Goal: Transaction & Acquisition: Purchase product/service

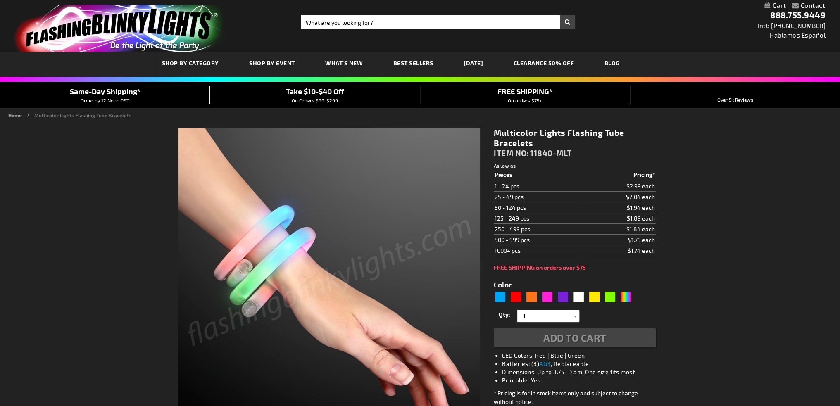
type input "5659"
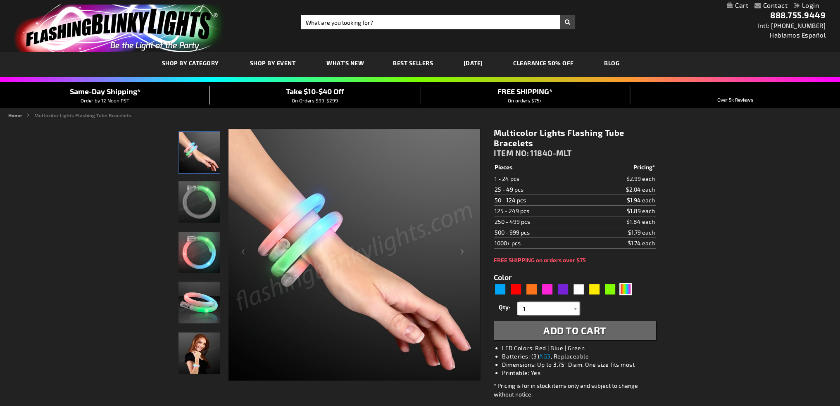
click at [500, 307] on div "Qty 1 2 3 4 5 6 7 8 9 10 11 12 13 14 15 16 17 18 19 20 21 22 23 24 25 50 75" at bounding box center [573, 308] width 161 height 17
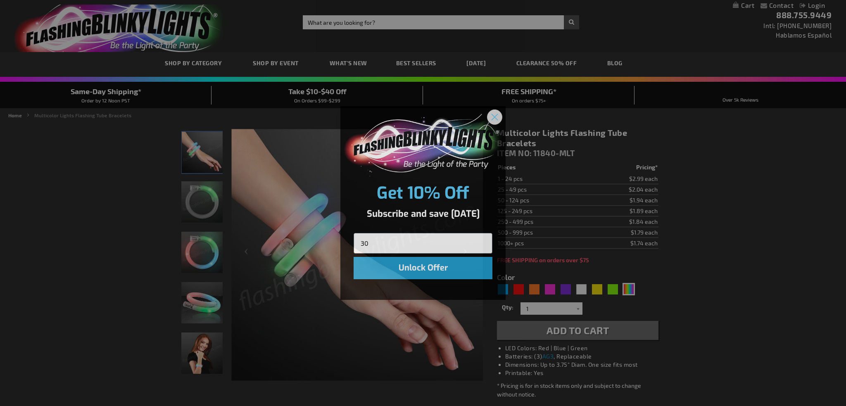
type input "30"
click at [494, 111] on circle "Close dialog" at bounding box center [495, 117] width 14 height 14
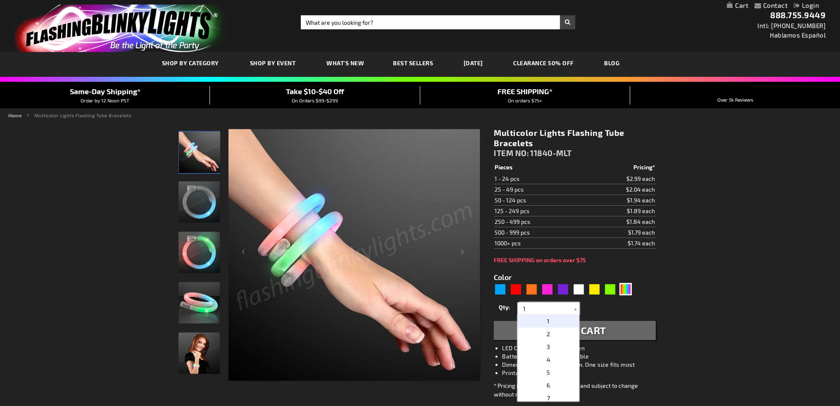
click at [551, 307] on input "1" at bounding box center [549, 308] width 60 height 12
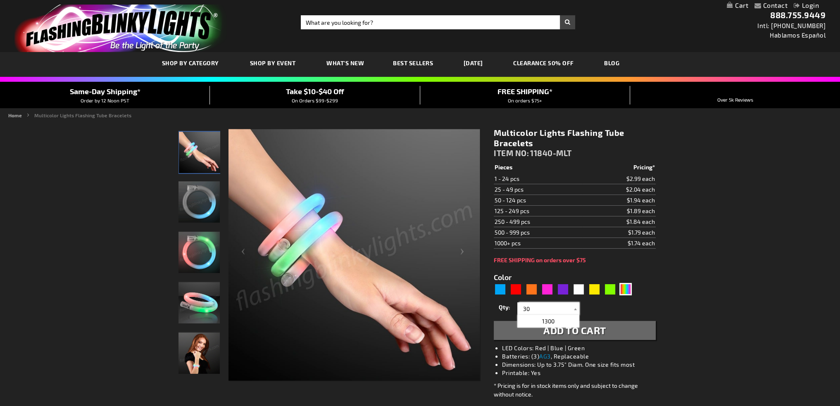
type input "30"
click at [543, 323] on button "Add to Cart" at bounding box center [573, 330] width 161 height 19
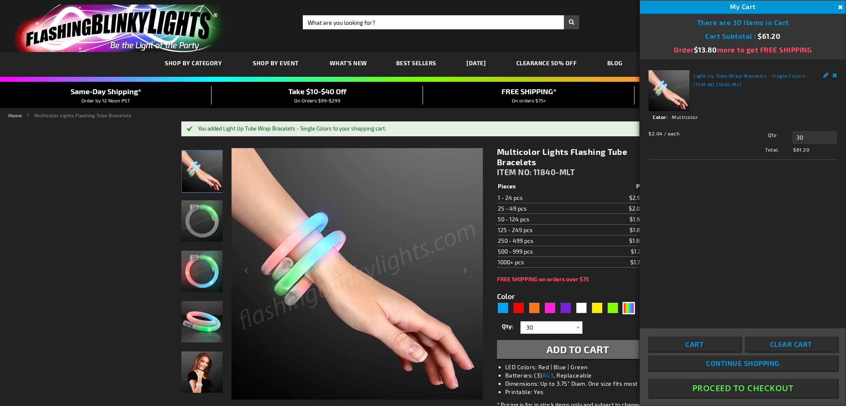
click at [763, 232] on div "Light Up Tube Wrap Bracelets - Single Colors - ITEM NO: 11840-MLT See Details O…" at bounding box center [743, 193] width 206 height 268
click at [732, 386] on button "Proceed To Checkout" at bounding box center [742, 388] width 189 height 19
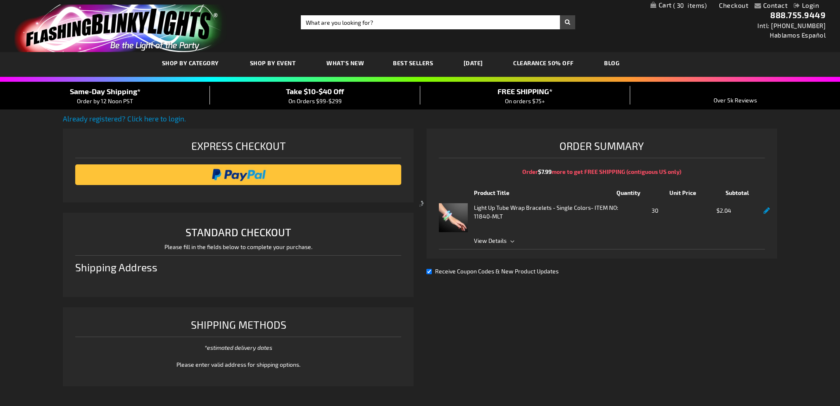
select select "US"
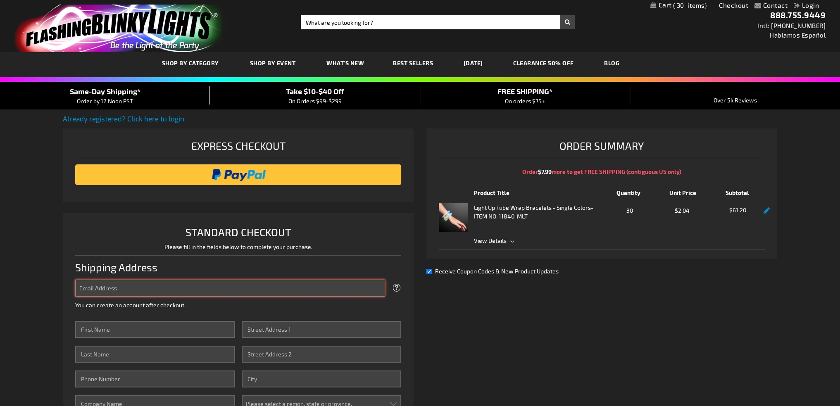
click at [146, 285] on input "Email Address" at bounding box center [230, 288] width 310 height 17
type input "[EMAIL_ADDRESS][PERSON_NAME][DOMAIN_NAME]"
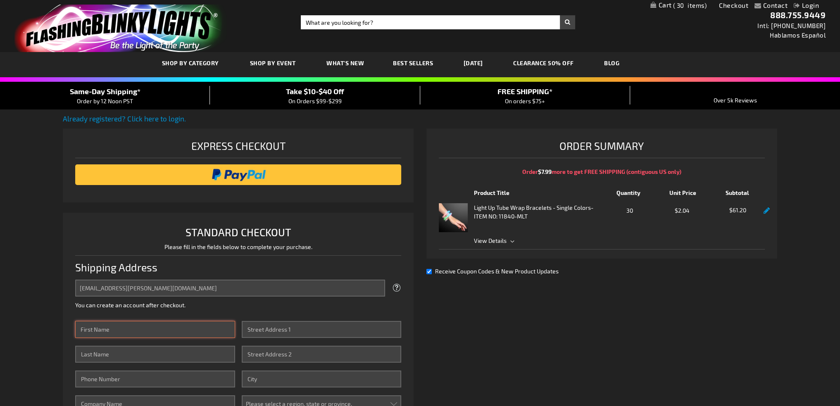
click at [125, 330] on input "First Name" at bounding box center [155, 329] width 160 height 17
type input "[PERSON_NAME]"
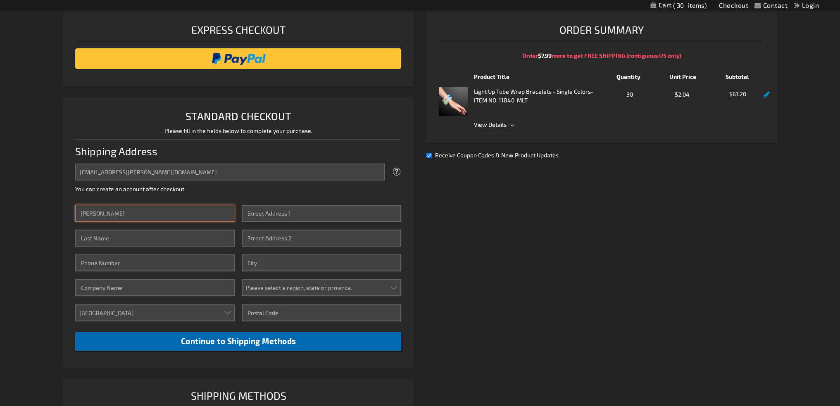
scroll to position [165, 0]
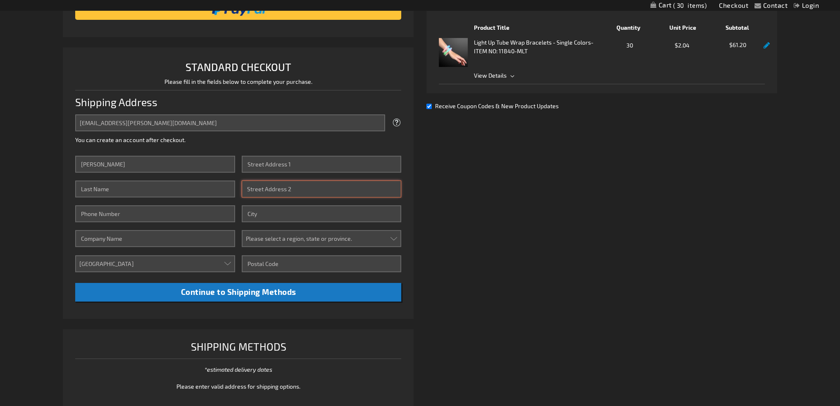
click at [274, 192] on input "Street Address: Line 2" at bounding box center [322, 188] width 160 height 17
click at [276, 159] on input "Street Address: Line 1" at bounding box center [322, 164] width 160 height 17
type input "2355 Crenshaw Blvd., Suite 200"
type input "Keenan"
type input "Torrance"
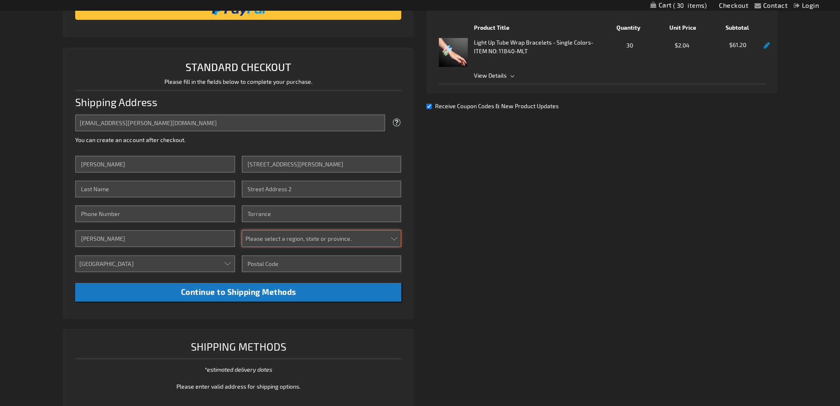
select select "12"
type input "90501"
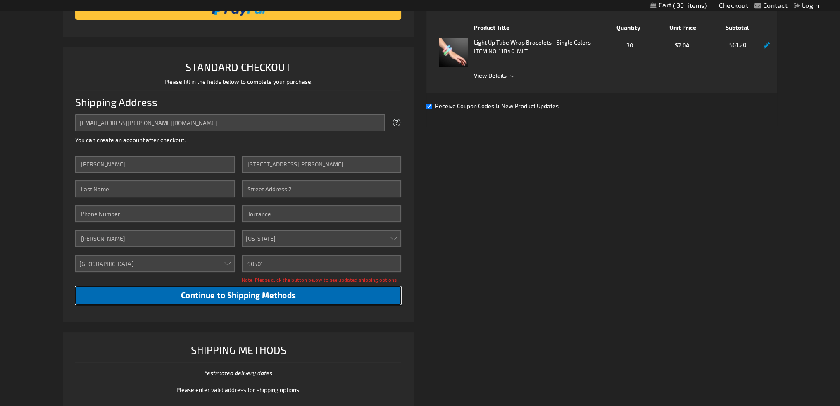
click at [254, 296] on span "Continue to Shipping Methods" at bounding box center [237, 294] width 115 height 9
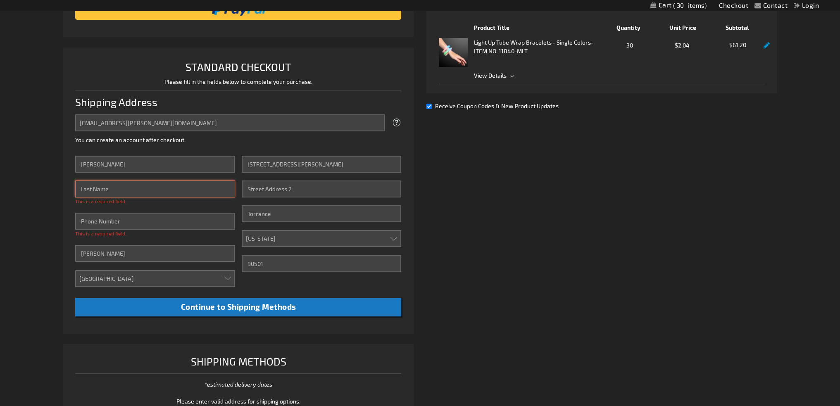
click at [137, 187] on input "Last Name" at bounding box center [155, 188] width 160 height 17
type input "[PERSON_NAME]"
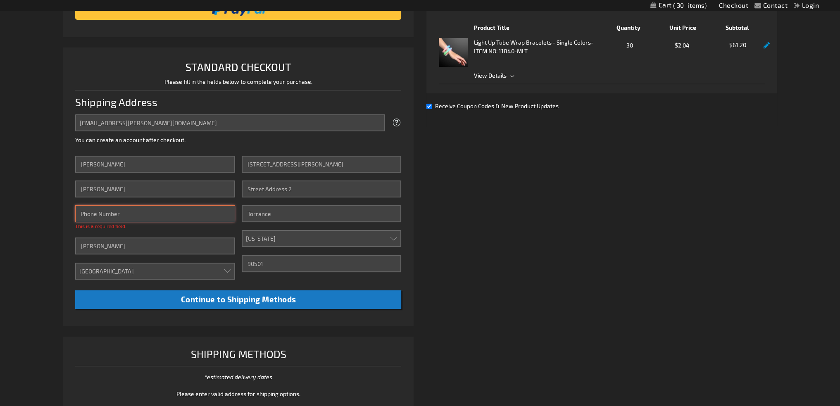
click at [135, 216] on input "Phone Number" at bounding box center [155, 213] width 160 height 17
type input "6266413726"
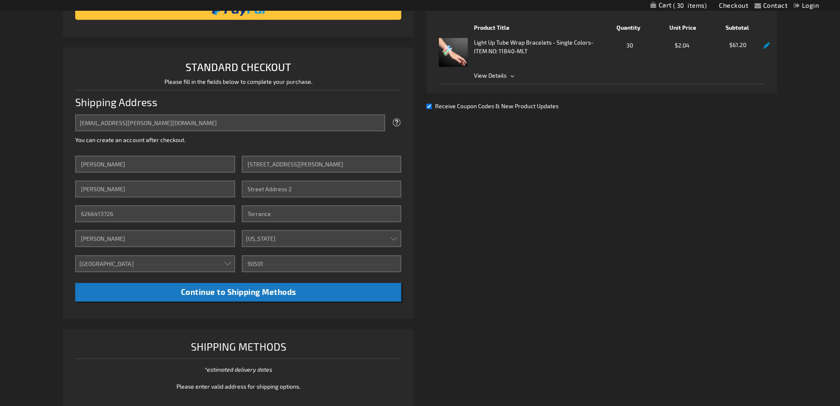
click at [544, 253] on div "Already registered? Click here to login. Shipping Review & Payments Estimated T…" at bounding box center [420, 182] width 714 height 468
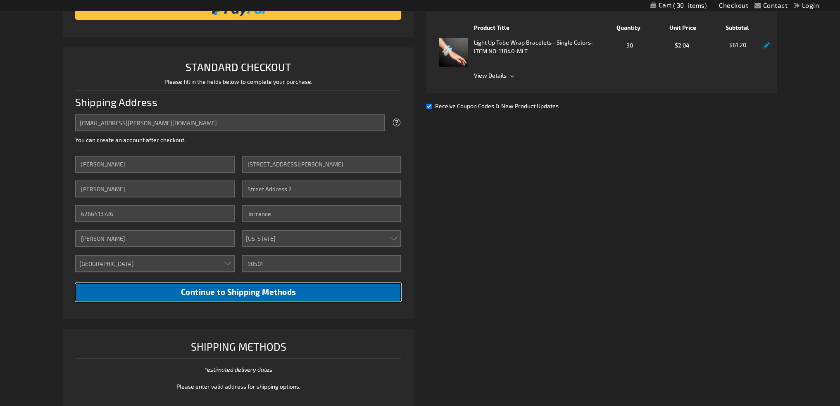
click at [272, 287] on span "Continue to Shipping Methods" at bounding box center [237, 291] width 115 height 9
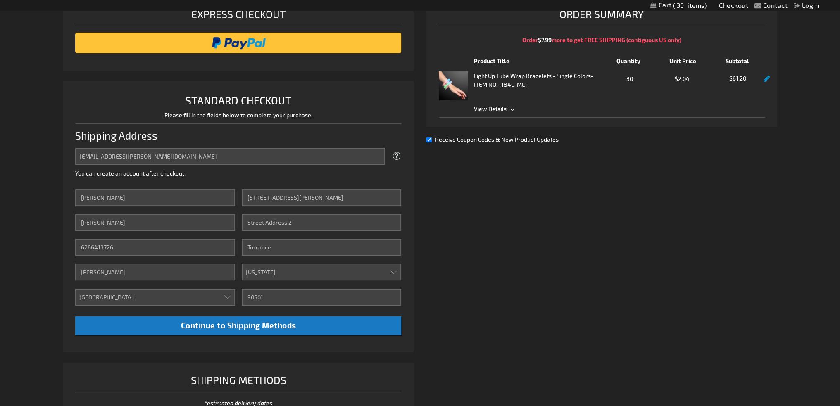
scroll to position [83, 0]
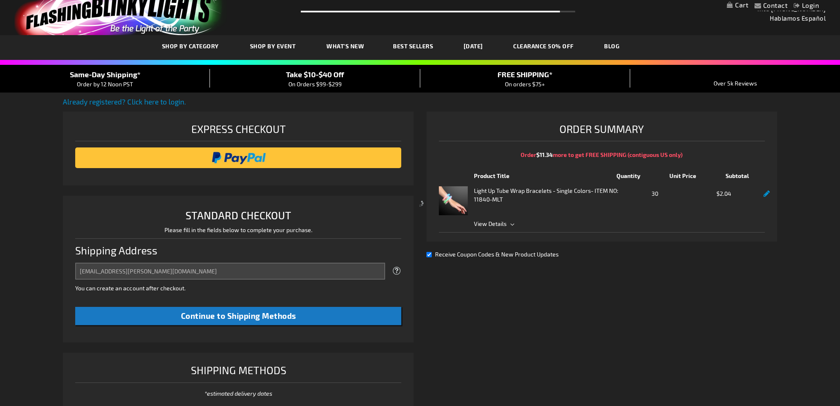
scroll to position [2, 0]
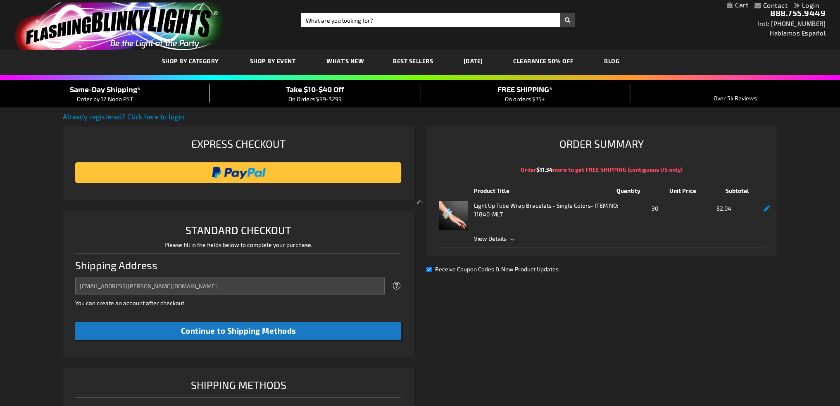
select select "US"
select select "12"
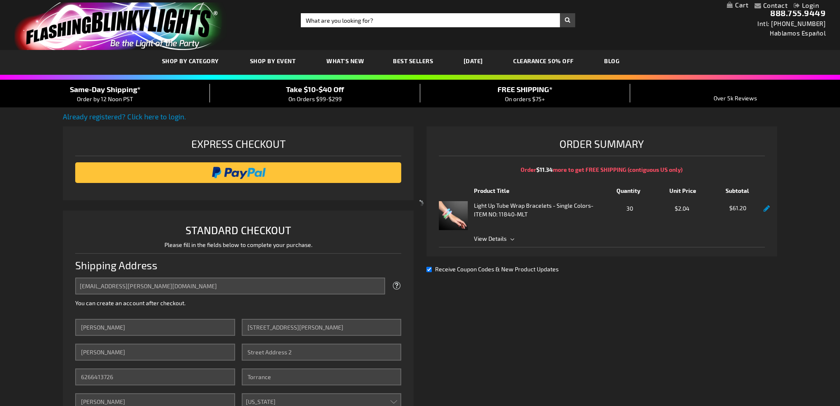
scroll to position [0, 0]
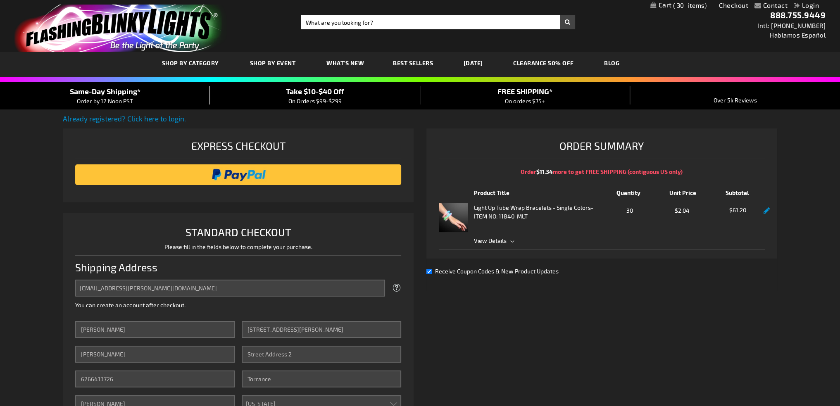
drag, startPoint x: 428, startPoint y: 89, endPoint x: 382, endPoint y: 77, distance: 47.3
click at [498, 240] on span "View Details" at bounding box center [490, 240] width 33 height 7
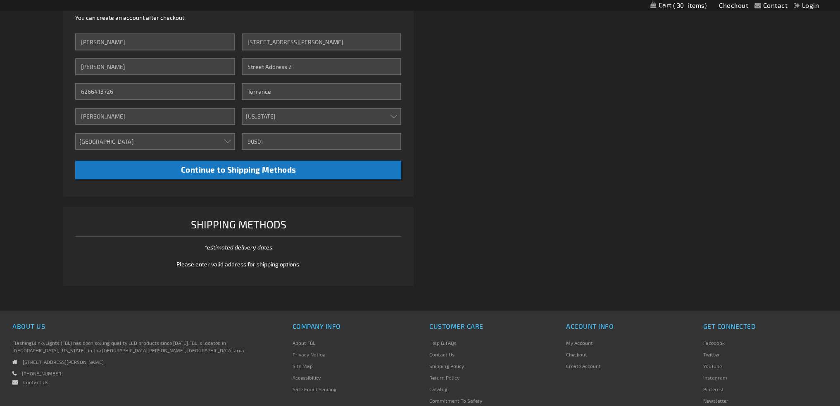
scroll to position [289, 0]
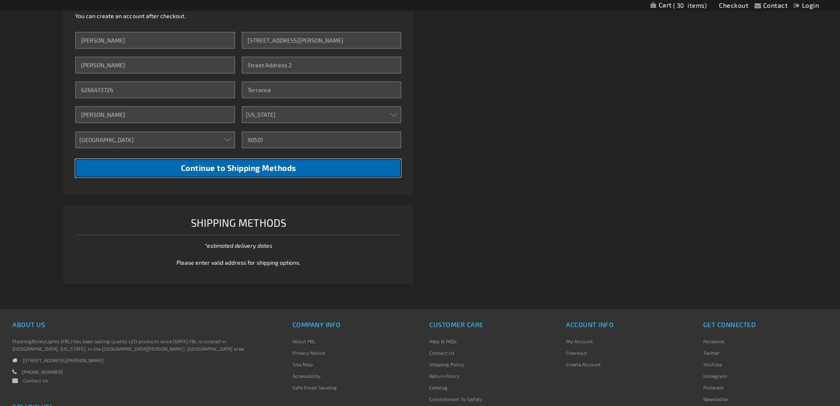
click at [257, 172] on span "Continue to Shipping Methods" at bounding box center [237, 167] width 115 height 9
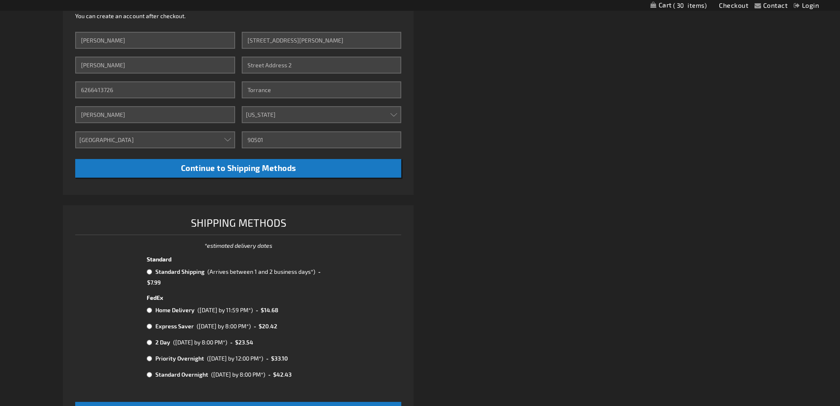
click at [147, 272] on input "radio" at bounding box center [149, 271] width 5 height 7
radio input "true"
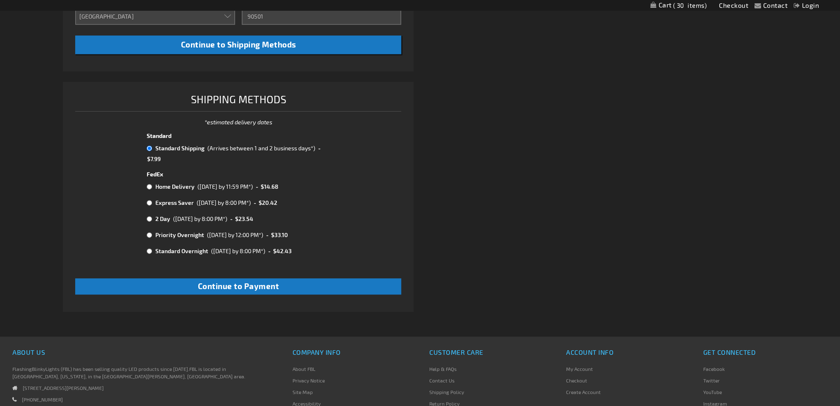
scroll to position [413, 0]
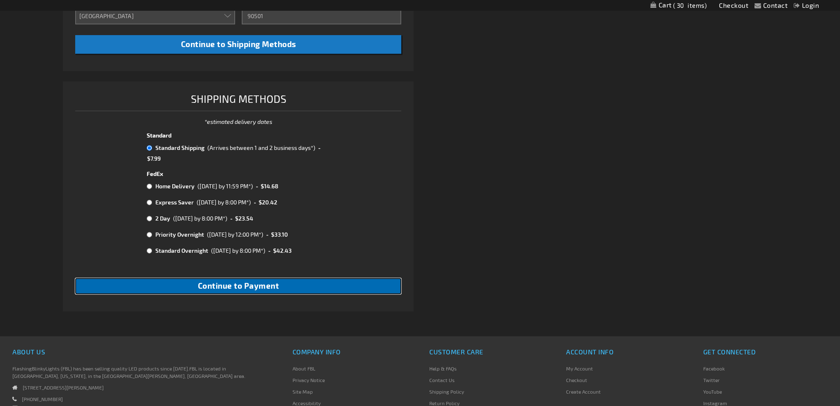
click at [239, 292] on button "Continue to Payment" at bounding box center [238, 286] width 326 height 16
checkbox input "true"
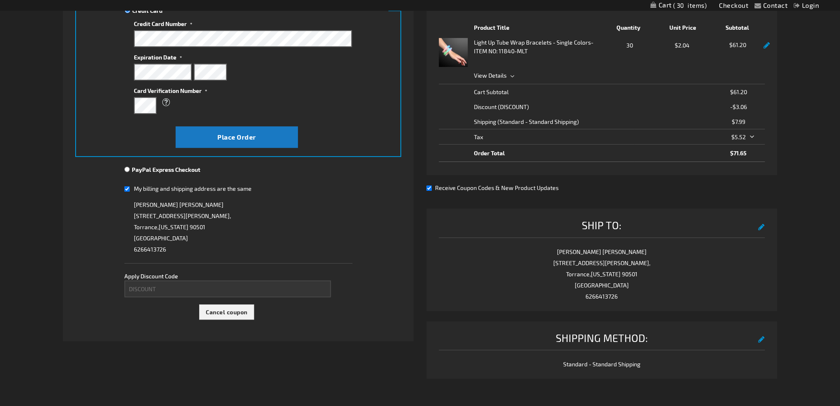
scroll to position [83, 0]
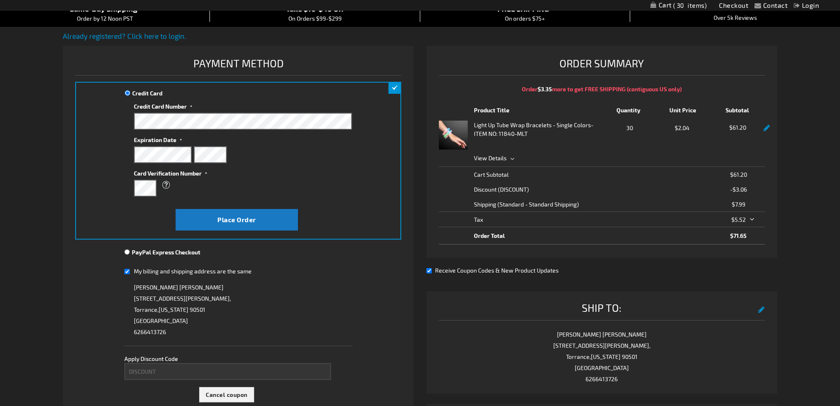
click at [298, 184] on div "What is this?" at bounding box center [239, 185] width 210 height 15
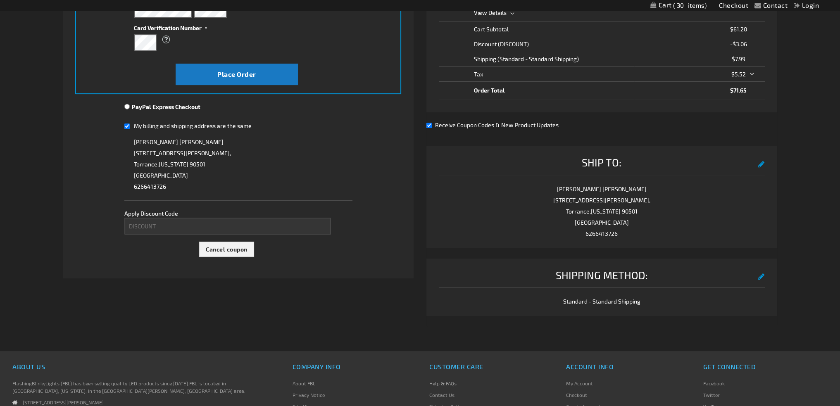
scroll to position [248, 0]
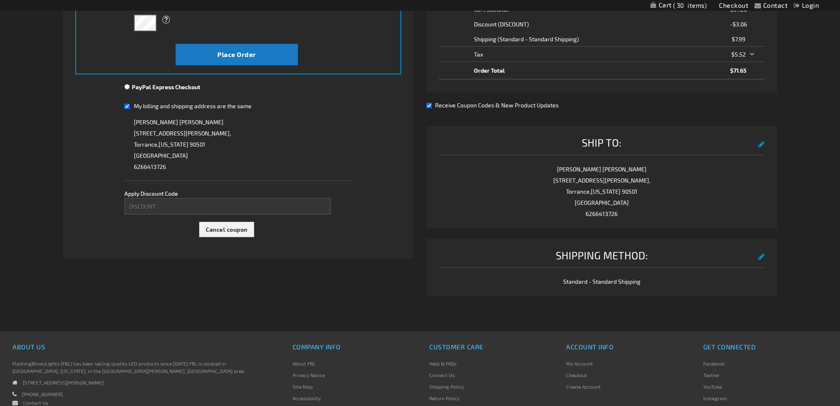
click at [764, 145] on div "Ship To: edit Brenda Liu 2355 Crenshaw Blvd., Suite 200, Torrance , California …" at bounding box center [601, 177] width 351 height 102
click at [760, 145] on button "edit" at bounding box center [761, 143] width 7 height 15
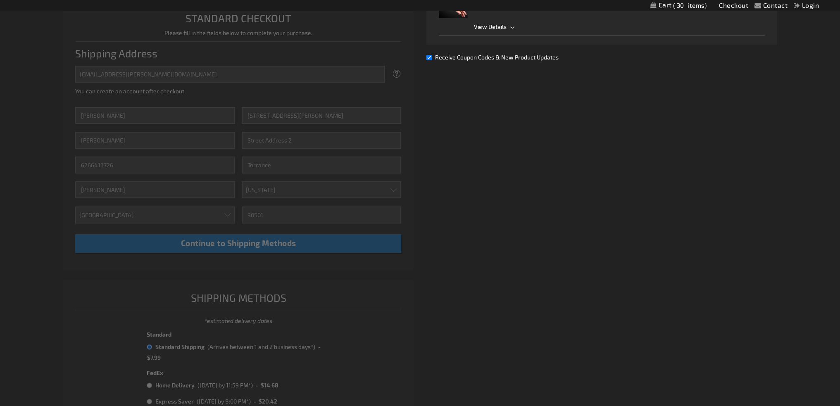
scroll to position [213, 0]
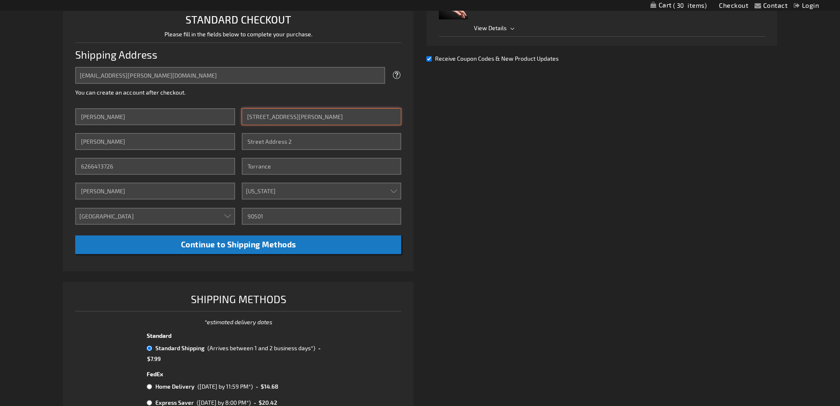
click at [273, 123] on input "2355 Crenshaw Blvd., Suite 200" at bounding box center [322, 116] width 160 height 17
type input "[STREET_ADDRESS]"
type input "Apt. 3"
click at [280, 170] on input "Torrance" at bounding box center [322, 166] width 160 height 17
type input "[GEOGRAPHIC_DATA]"
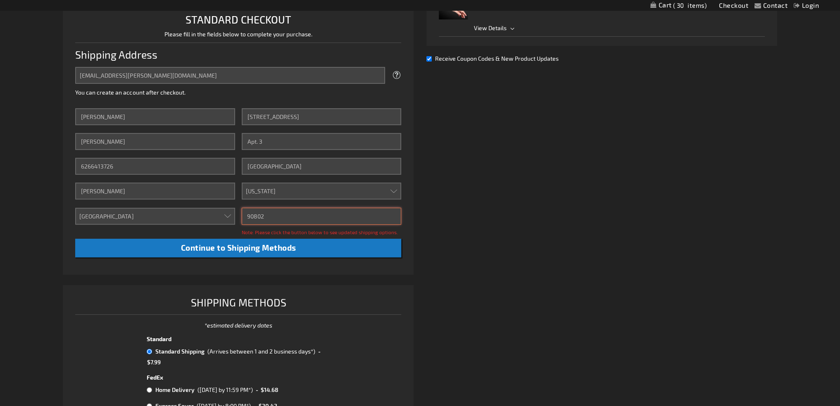
type input "90802"
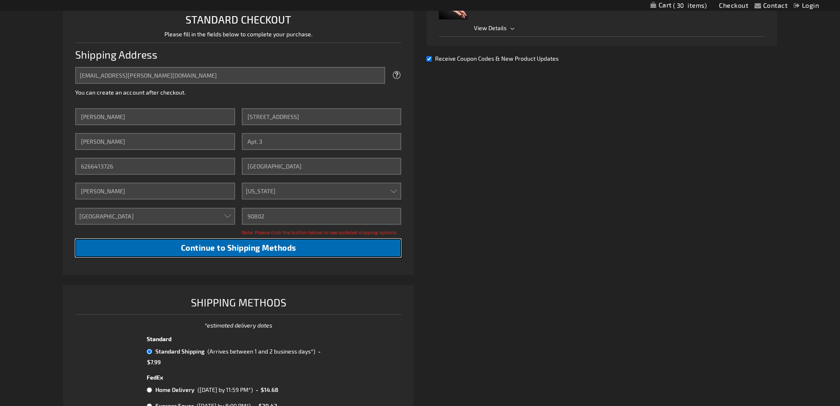
click at [269, 246] on span "Continue to Shipping Methods" at bounding box center [237, 247] width 115 height 9
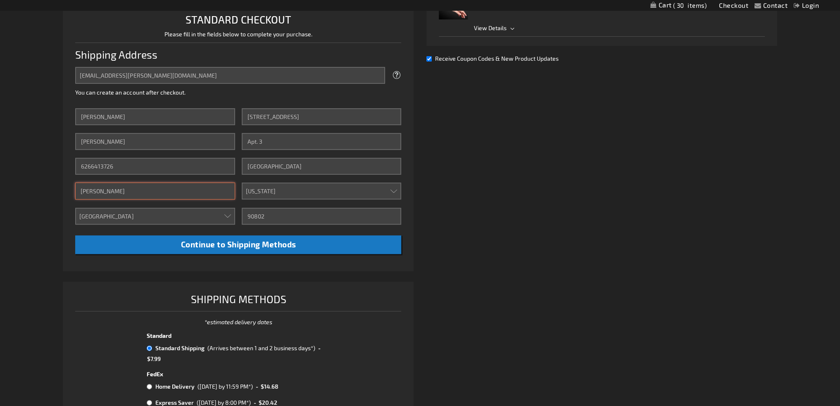
drag, startPoint x: 127, startPoint y: 188, endPoint x: 65, endPoint y: 191, distance: 62.0
click at [65, 191] on li "STANDARD CHECKOUT Please fill in the fields below to complete your purchase. Sh…" at bounding box center [238, 135] width 351 height 271
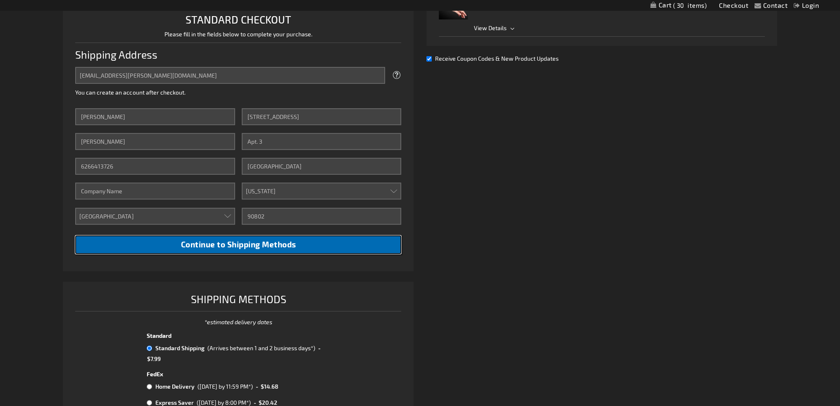
click at [140, 243] on button "Continue to Shipping Methods" at bounding box center [238, 244] width 326 height 19
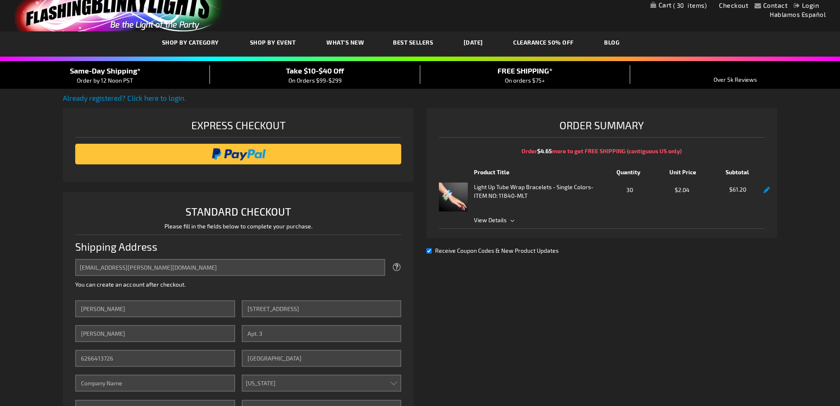
scroll to position [0, 0]
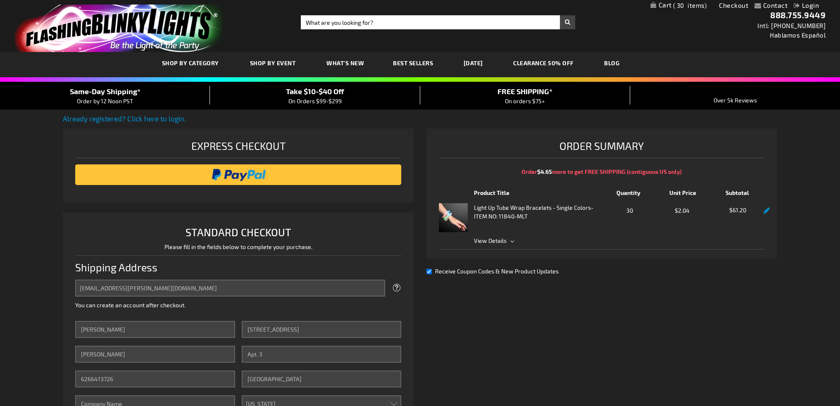
click at [763, 213] on link at bounding box center [766, 210] width 6 height 7
click at [764, 209] on link at bounding box center [766, 210] width 6 height 7
click at [427, 270] on input "Receive Coupon Codes & New Product Updates" at bounding box center [428, 271] width 5 height 5
checkbox input "false"
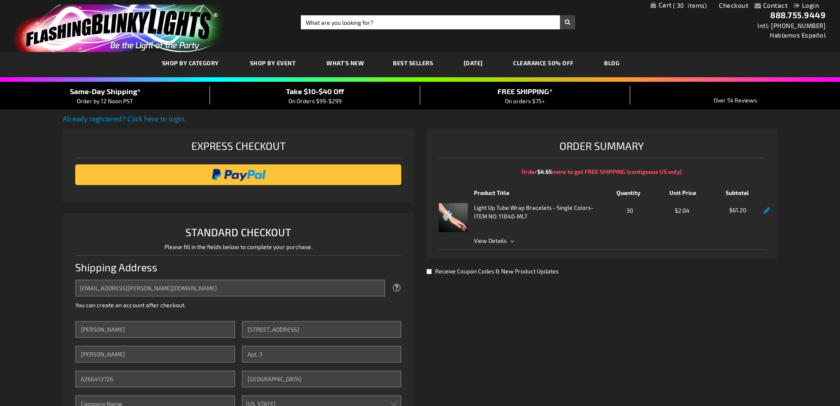
click at [492, 235] on div "Light Up Tube Wrap Bracelets - Single Colors - ITEM NO: 11840-MLT Qty 30 $2.04 …" at bounding box center [602, 224] width 326 height 42
click at [491, 240] on span "View Details" at bounding box center [490, 240] width 33 height 7
click at [499, 208] on strong "Light Up Tube Wrap Bracelets - Single Colors" at bounding box center [532, 207] width 117 height 9
click at [445, 213] on img at bounding box center [453, 217] width 29 height 29
click at [450, 217] on img at bounding box center [453, 217] width 29 height 29
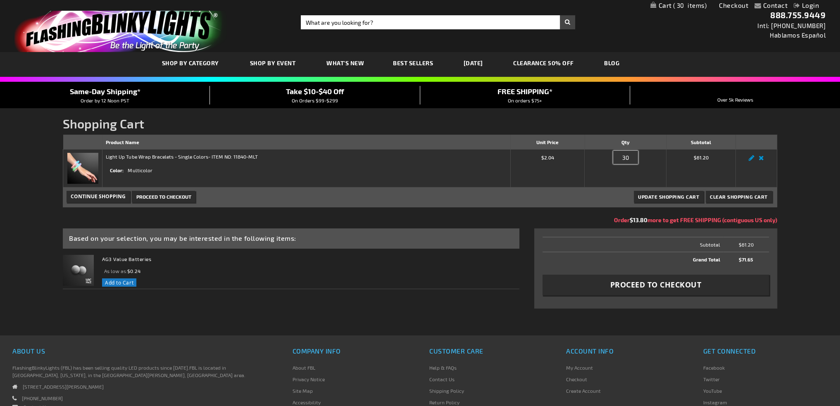
click at [622, 157] on input "30" at bounding box center [625, 157] width 25 height 13
click at [629, 157] on input "33" at bounding box center [625, 157] width 25 height 13
type input "32"
click at [678, 199] on button "Update Shopping Cart" at bounding box center [667, 197] width 69 height 12
click at [663, 280] on span "Proceed to Checkout" at bounding box center [655, 285] width 91 height 10
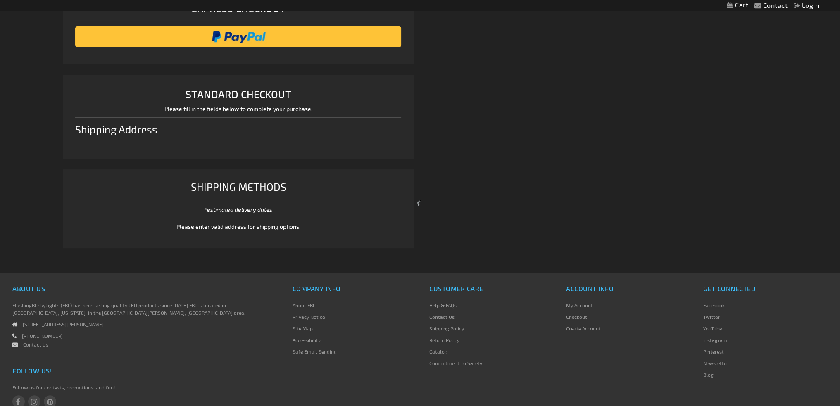
select select "US"
select select "12"
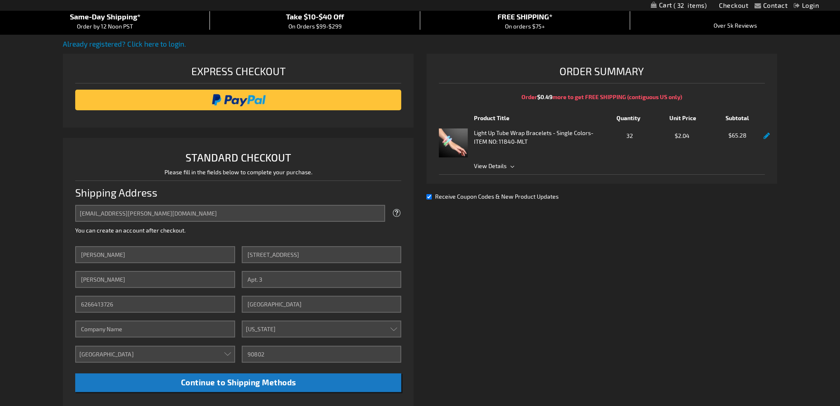
scroll to position [25, 0]
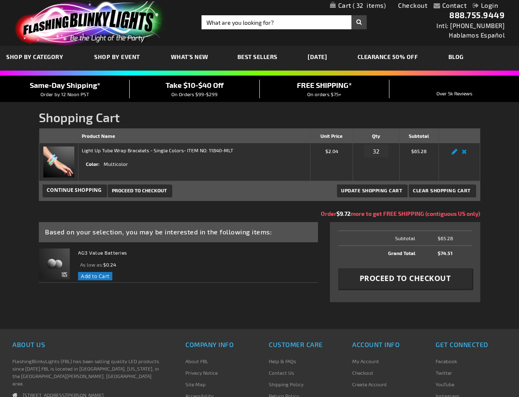
click at [454, 154] on link "Edit" at bounding box center [455, 154] width 10 height 0
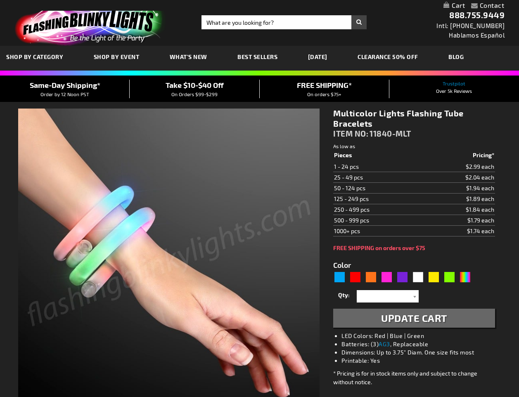
select select
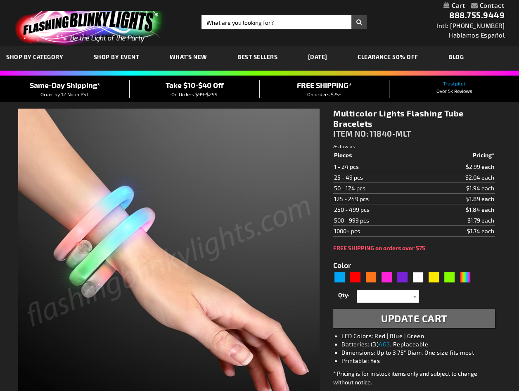
select select
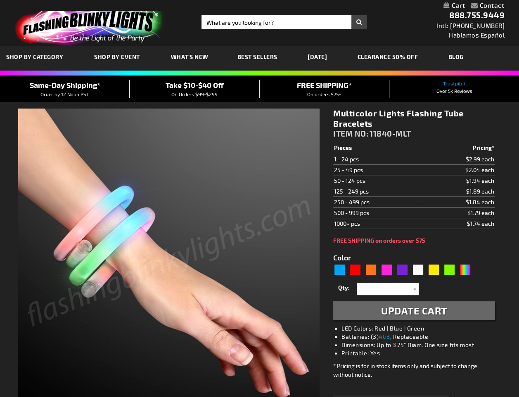
type input "5659"
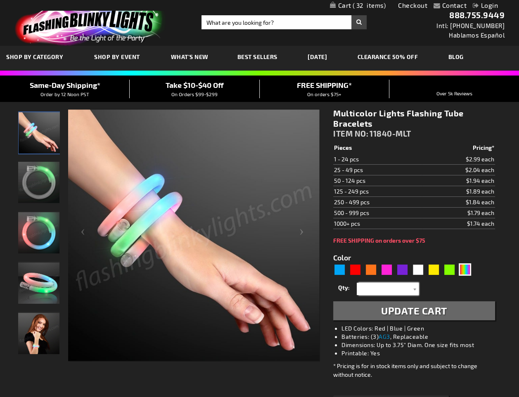
click at [379, 290] on input "text" at bounding box center [389, 289] width 60 height 12
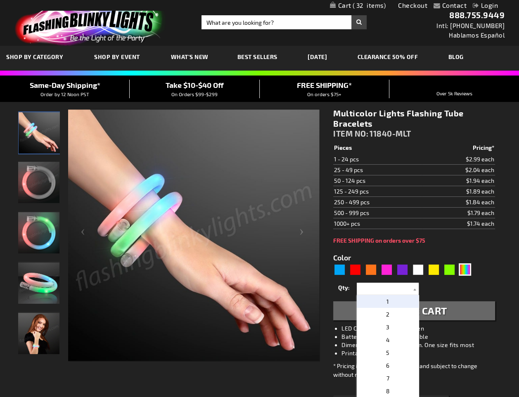
click at [380, 300] on p "1" at bounding box center [388, 301] width 62 height 13
type input "1"
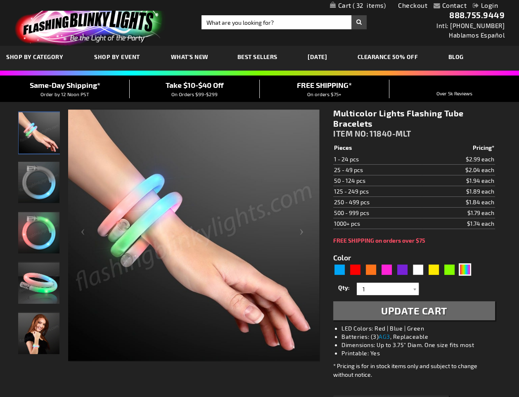
click at [393, 305] on span "Update Cart" at bounding box center [414, 311] width 66 height 12
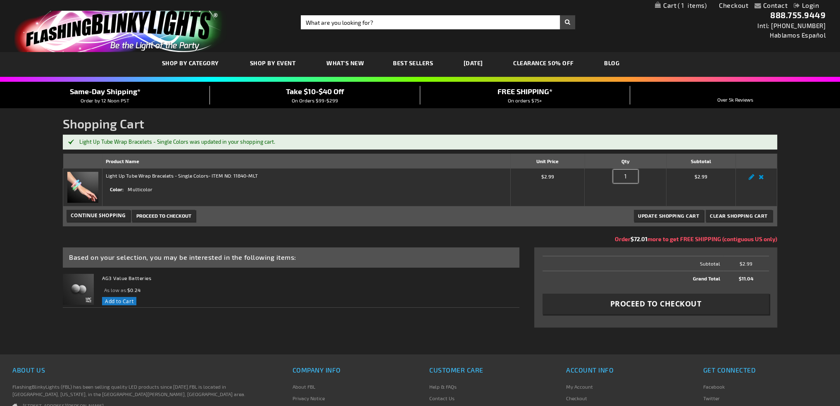
drag, startPoint x: 628, startPoint y: 179, endPoint x: 595, endPoint y: 181, distance: 33.1
click at [595, 181] on div "Qty 1" at bounding box center [625, 178] width 75 height 13
type input "33"
click at [633, 210] on button "Update Shopping Cart" at bounding box center [667, 216] width 69 height 12
click at [653, 214] on span "Update Shopping Cart" at bounding box center [668, 216] width 61 height 6
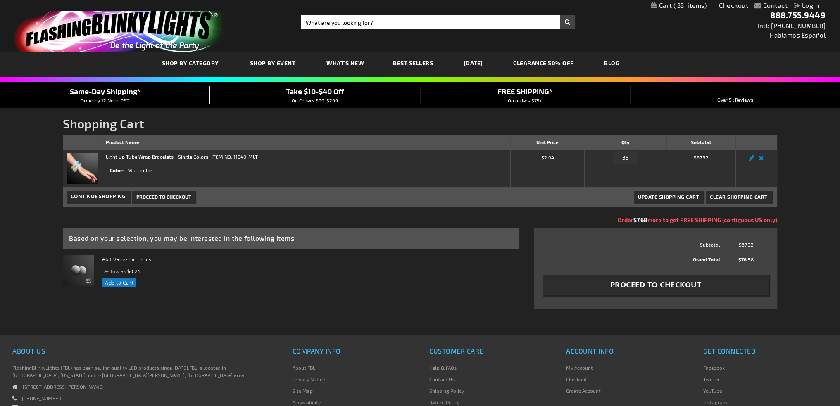
click at [160, 195] on span "Proceed to Checkout" at bounding box center [163, 197] width 55 height 6
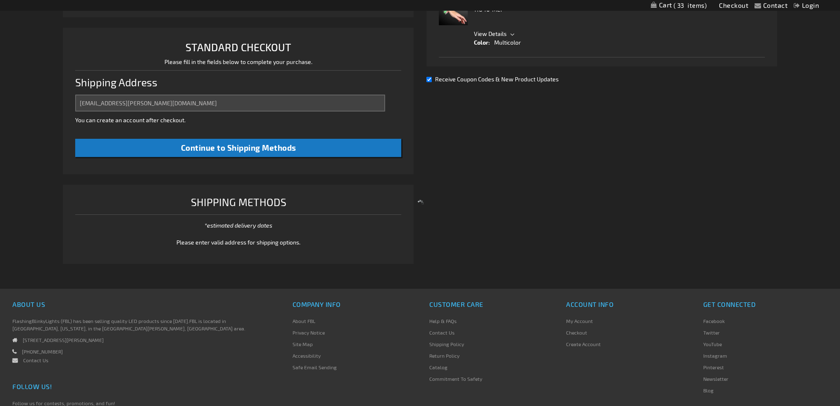
select select "US"
select select "12"
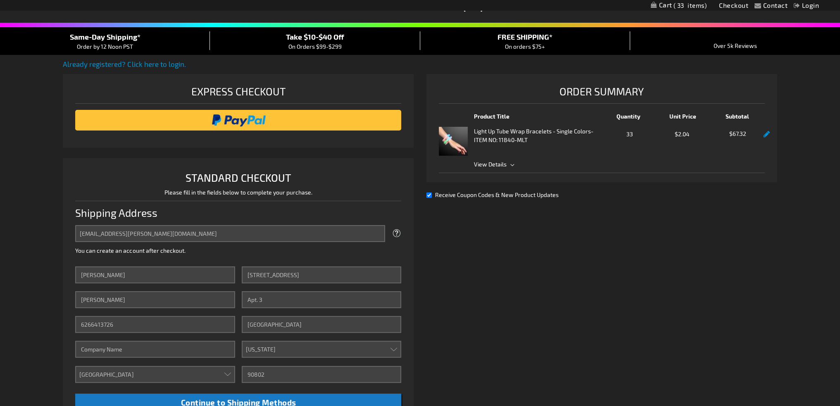
scroll to position [6, 0]
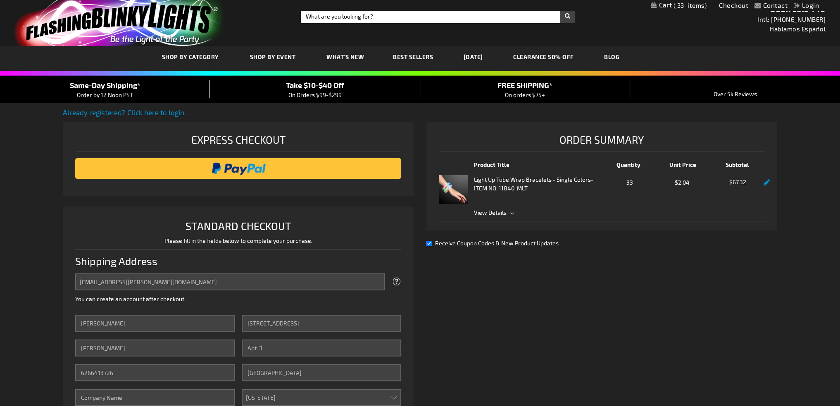
drag, startPoint x: 474, startPoint y: 86, endPoint x: 422, endPoint y: 86, distance: 51.6
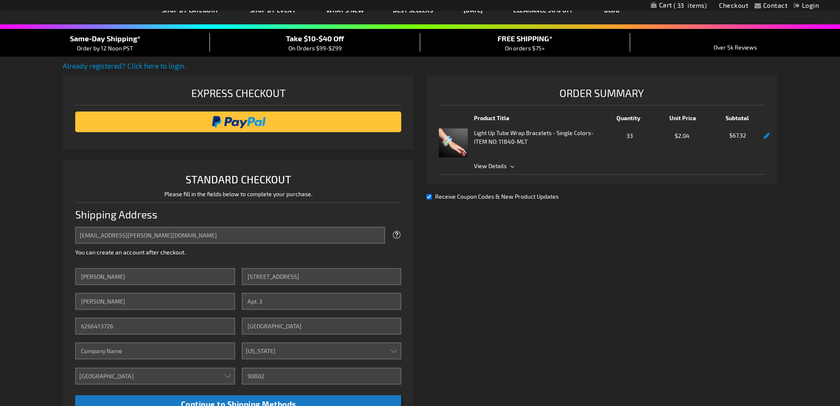
scroll to position [89, 0]
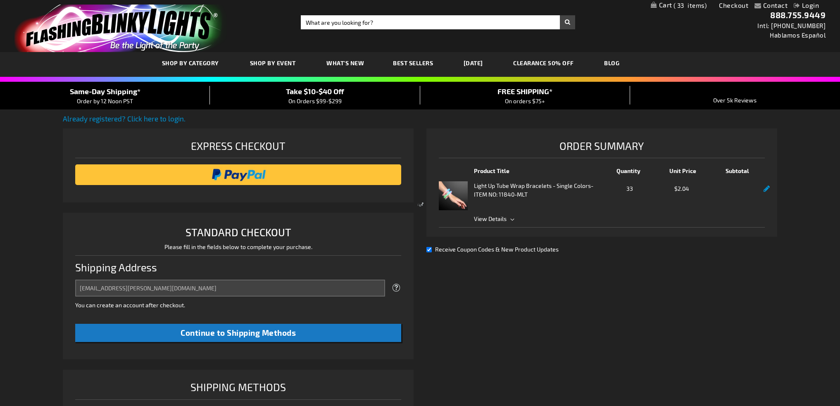
select select "US"
select select "12"
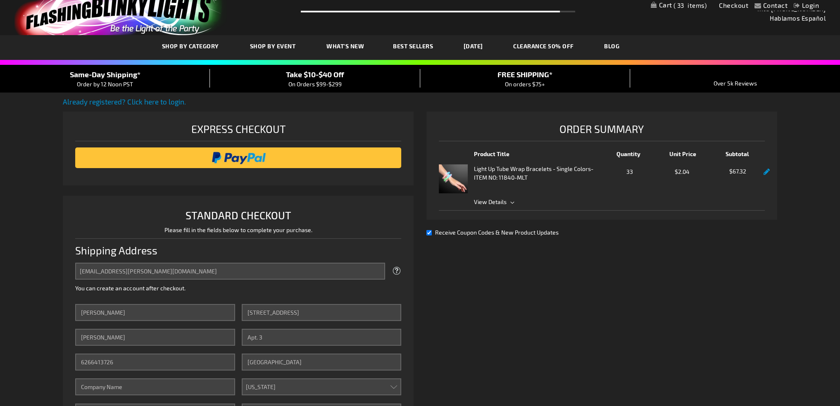
click at [428, 232] on input "Receive Coupon Codes & New Product Updates" at bounding box center [428, 232] width 5 height 5
checkbox input "false"
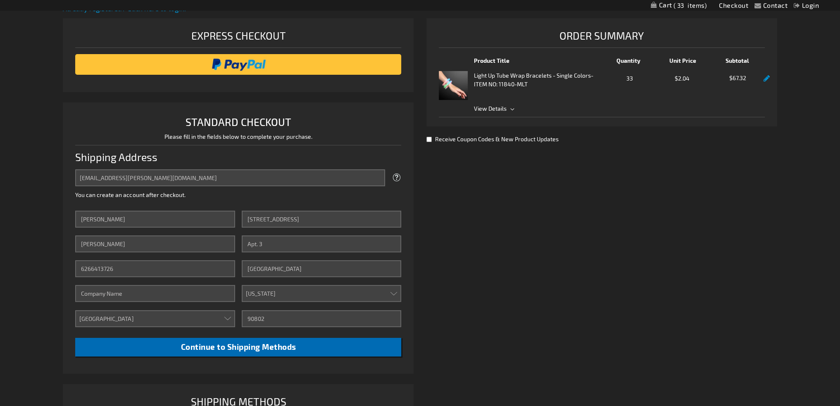
scroll to position [58, 0]
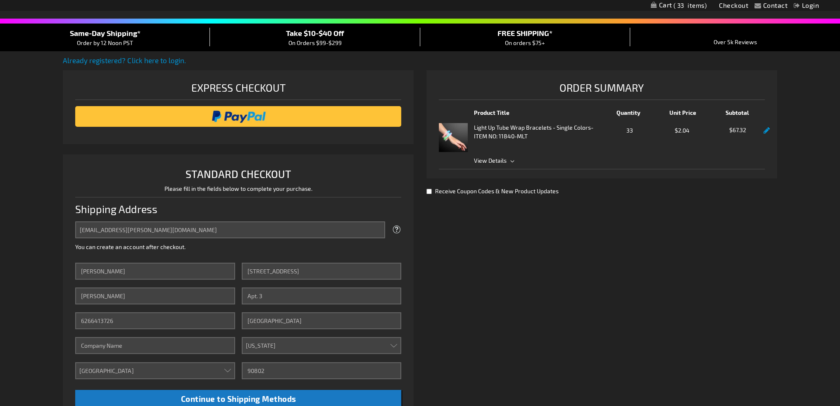
click at [486, 157] on span "View Details" at bounding box center [490, 160] width 33 height 7
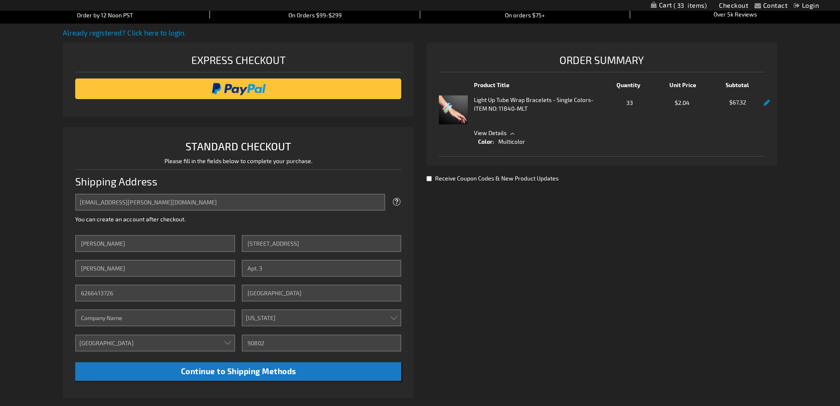
scroll to position [223, 0]
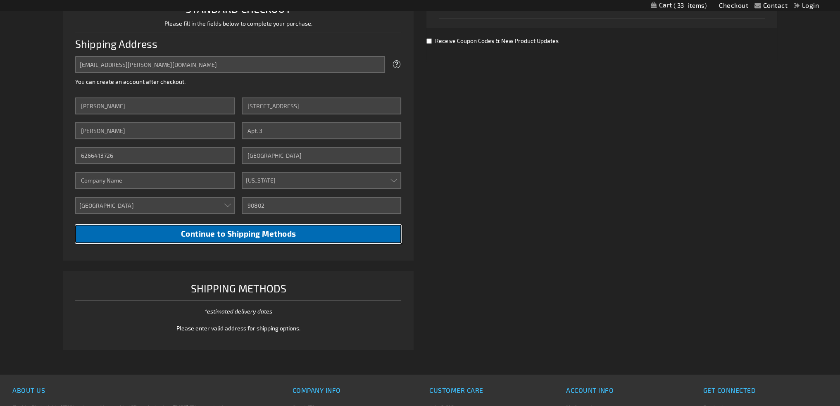
click at [200, 240] on button "Continue to Shipping Methods" at bounding box center [238, 234] width 326 height 19
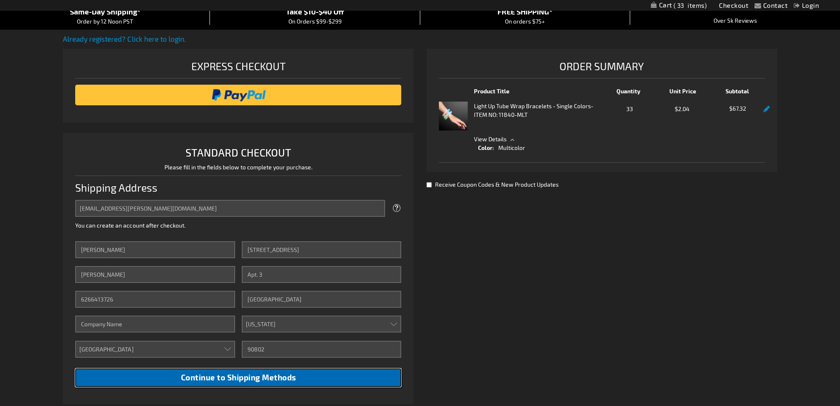
scroll to position [165, 0]
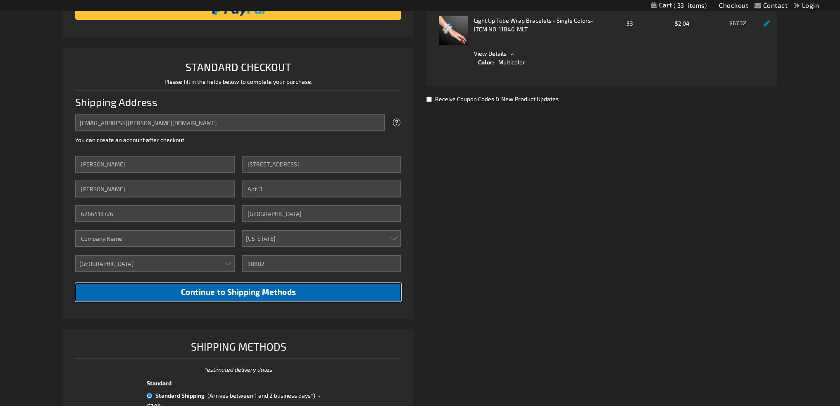
click at [215, 292] on span "Continue to Shipping Methods" at bounding box center [237, 291] width 115 height 9
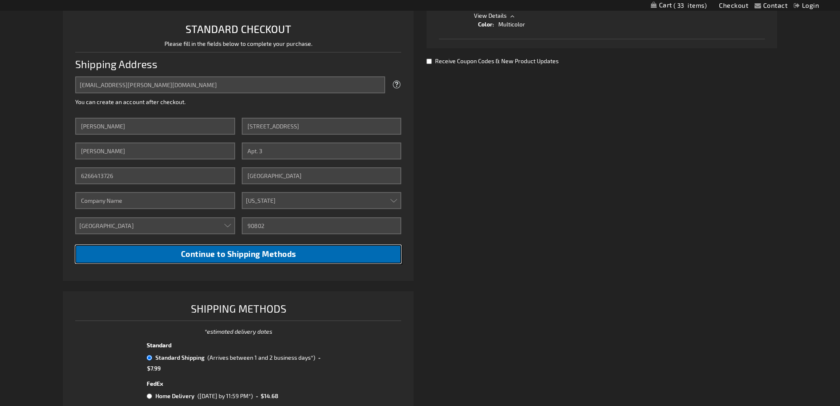
scroll to position [206, 0]
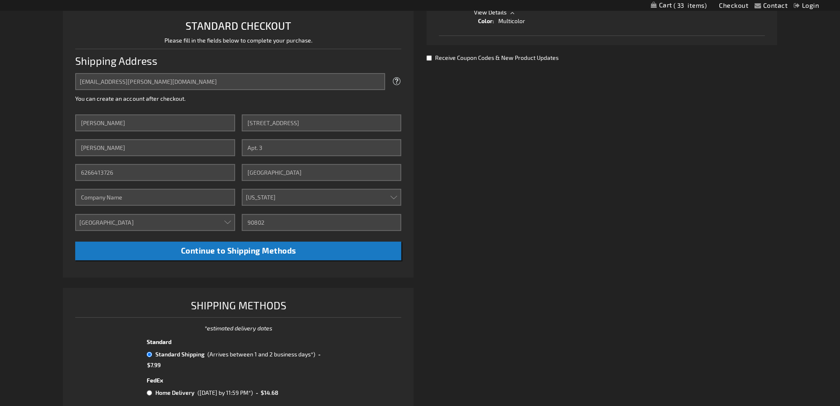
click at [638, 279] on div "Already registered? Click here to login. Shipping Review & Payments Estimated T…" at bounding box center [420, 216] width 714 height 619
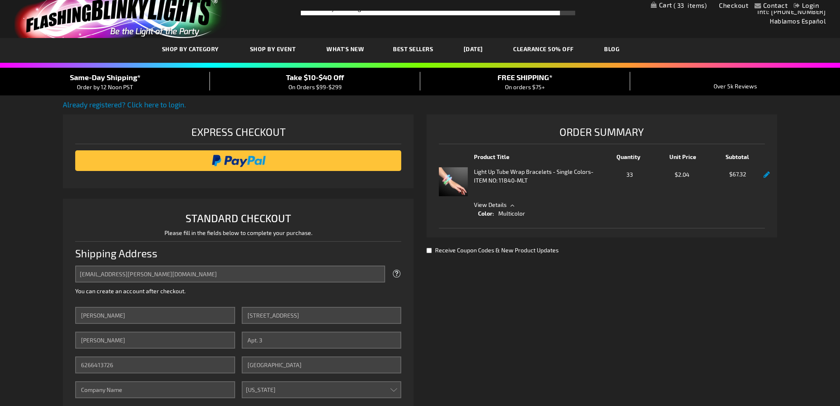
scroll to position [0, 0]
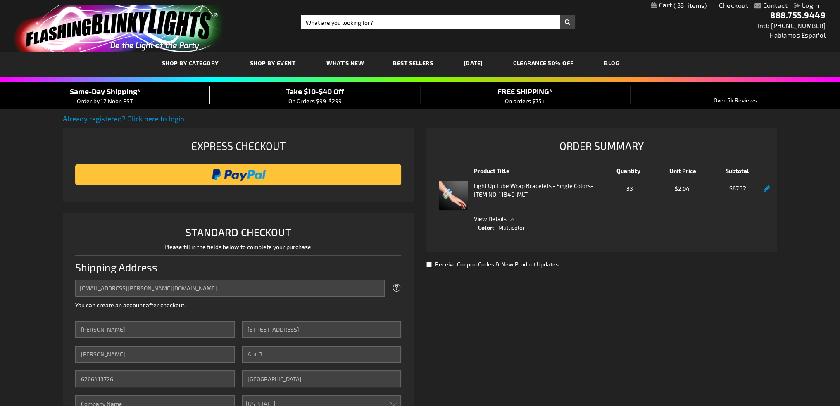
click at [761, 189] on div "Light Up Tube Wrap Bracelets - Single Colors - ITEM NO: 11840-MLT Qty 33 $2.04 …" at bounding box center [602, 195] width 326 height 29
click at [764, 190] on link at bounding box center [766, 188] width 6 height 7
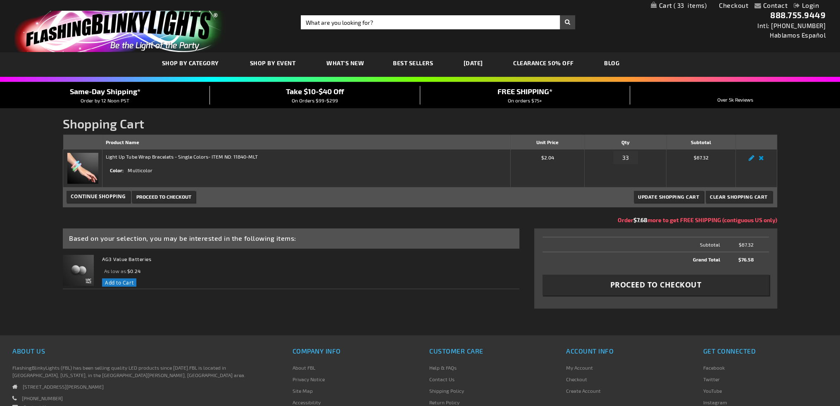
click at [748, 160] on link "Edit" at bounding box center [751, 160] width 10 height 0
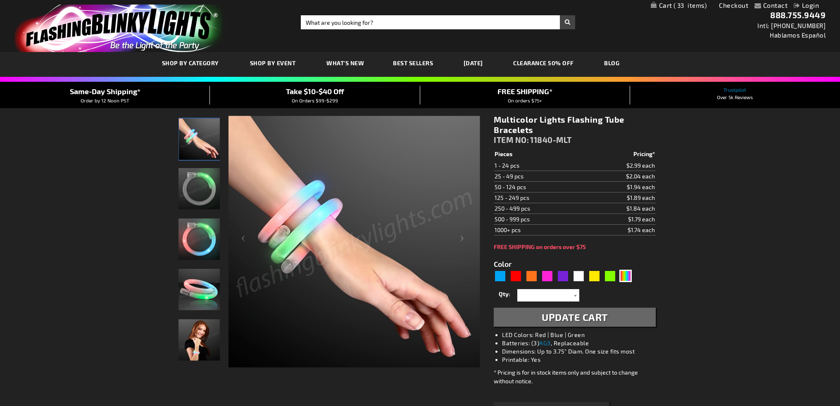
select select
click at [688, 4] on span "33" at bounding box center [689, 5] width 33 height 7
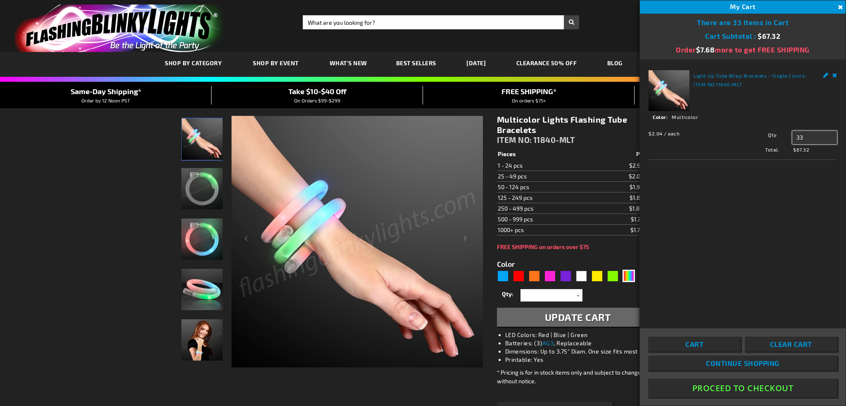
drag, startPoint x: 804, startPoint y: 138, endPoint x: 787, endPoint y: 136, distance: 17.0
click at [787, 136] on div "Qty 33 Update" at bounding box center [785, 137] width 104 height 13
type input "38"
click at [809, 154] on span "Update" at bounding box center [810, 153] width 19 height 6
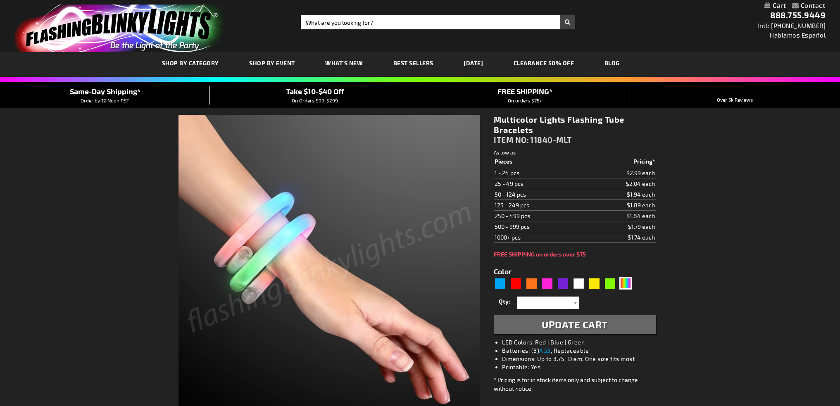
select select
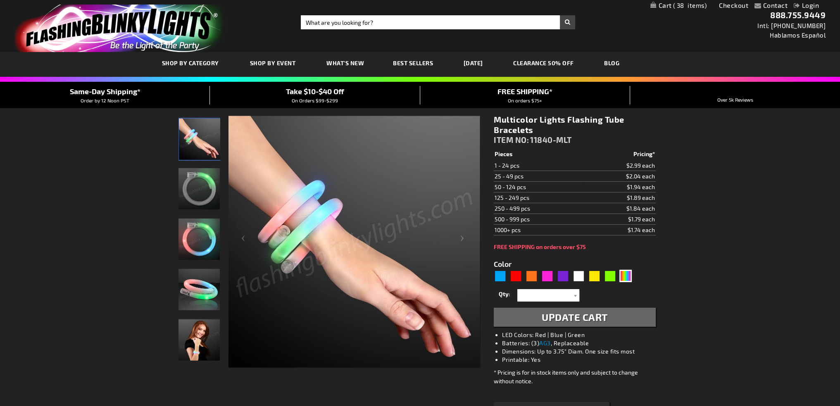
click at [692, 8] on span "38" at bounding box center [690, 5] width 34 height 7
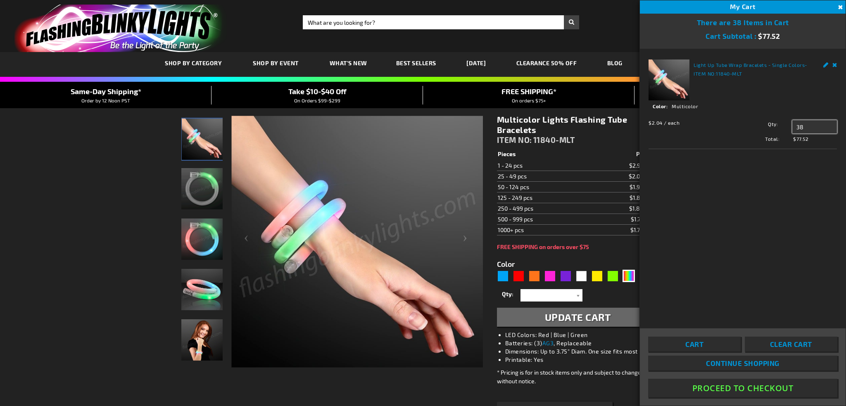
click at [809, 128] on input "38" at bounding box center [814, 126] width 45 height 13
type input "37"
click at [805, 142] on span "Update" at bounding box center [810, 143] width 19 height 6
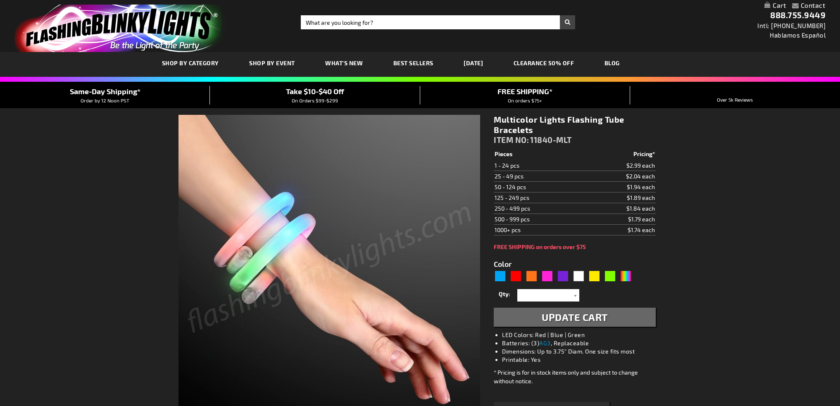
select select
type input "5659"
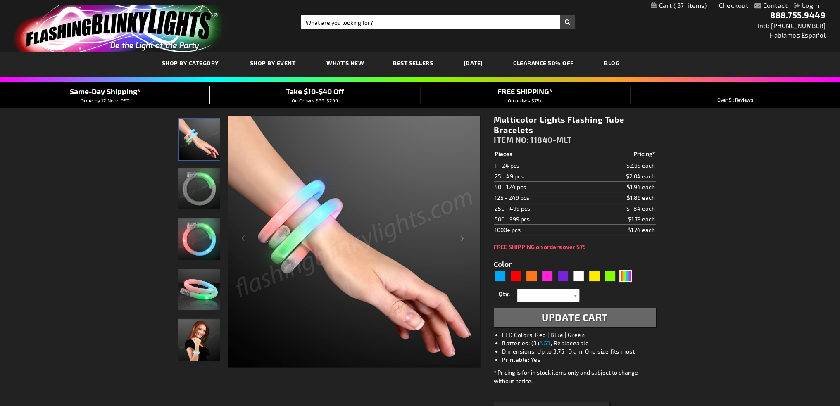
click at [688, 6] on span "37" at bounding box center [689, 5] width 33 height 7
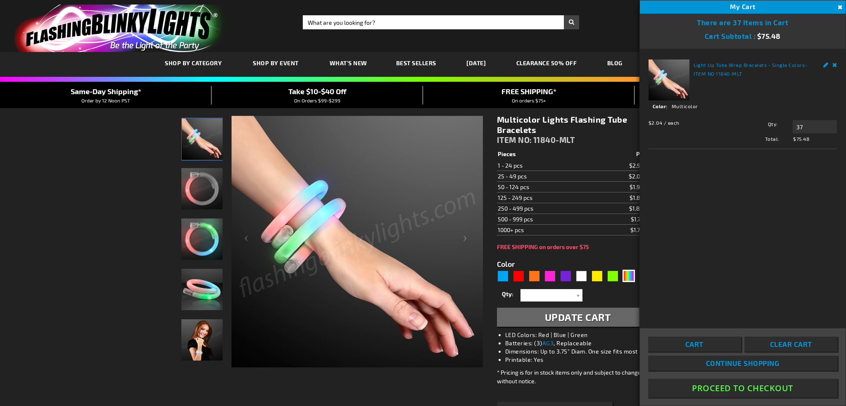
click at [757, 386] on button "Proceed To Checkout" at bounding box center [742, 388] width 189 height 19
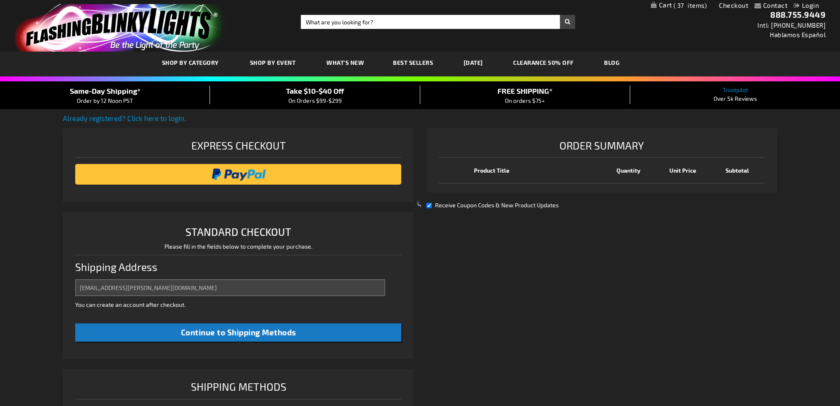
scroll to position [170, 0]
select select "US"
select select "12"
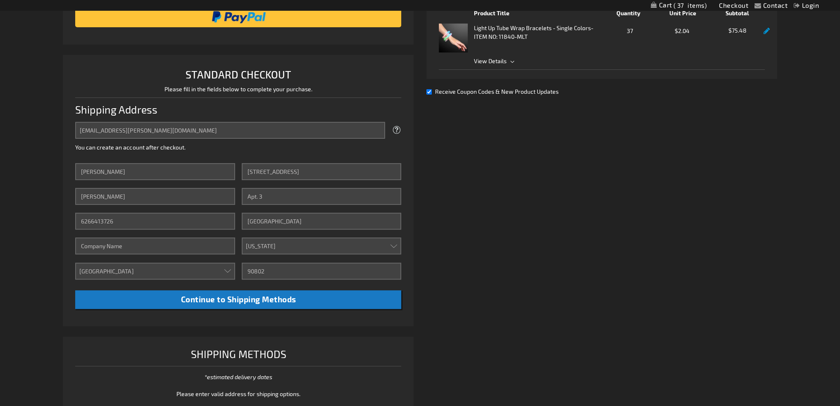
scroll to position [130, 0]
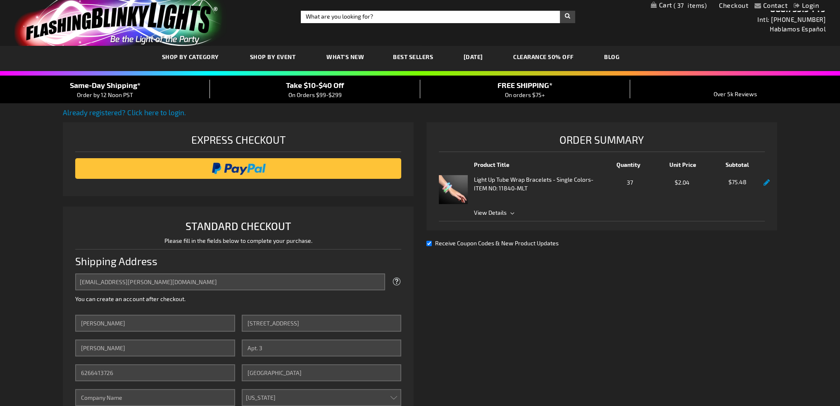
click at [427, 242] on input "Receive Coupon Codes & New Product Updates" at bounding box center [428, 243] width 5 height 5
checkbox input "false"
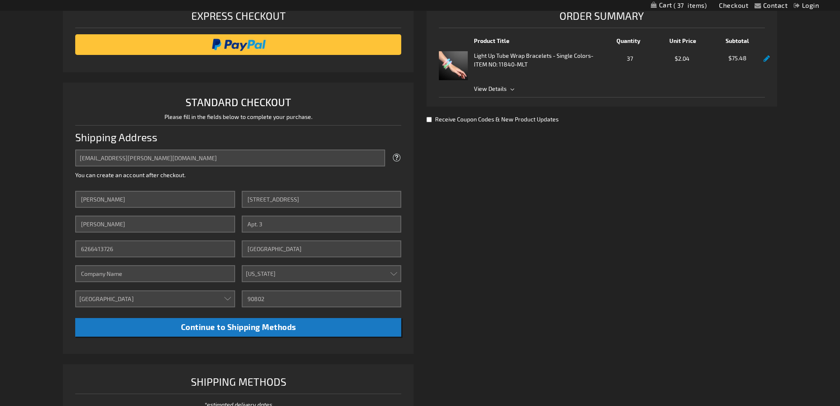
scroll to position [213, 0]
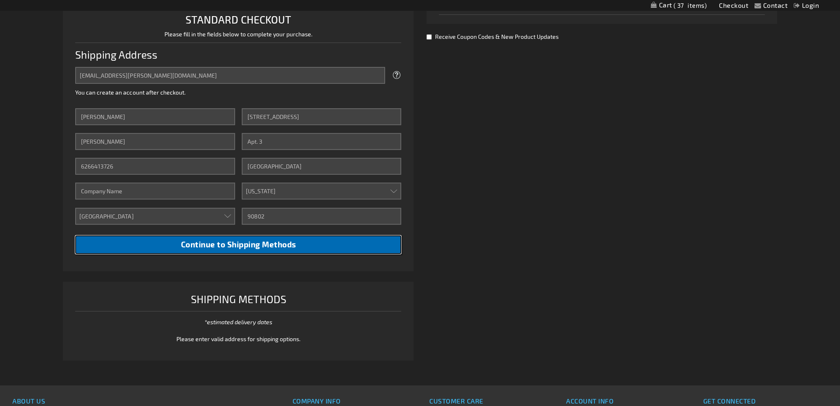
click at [231, 251] on button "Continue to Shipping Methods" at bounding box center [238, 244] width 326 height 19
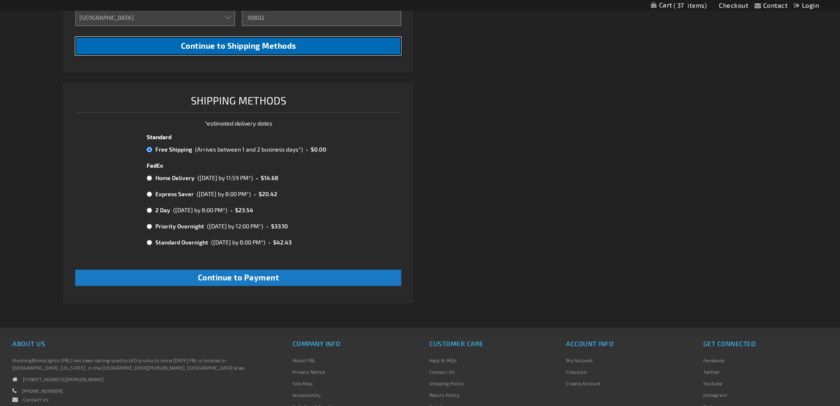
scroll to position [413, 0]
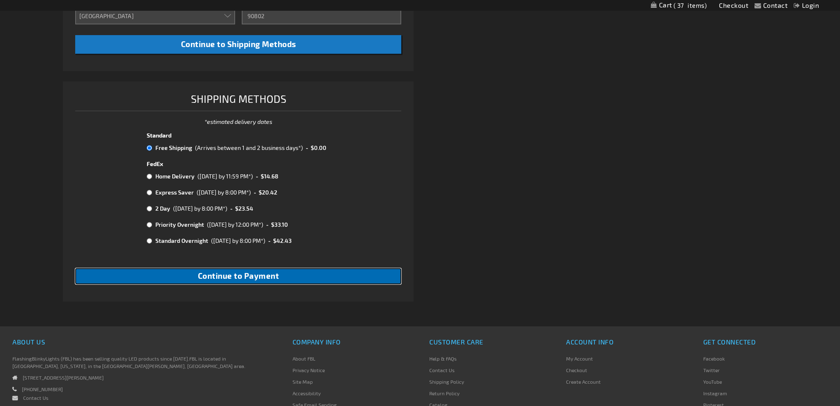
click at [234, 276] on span "Continue to Payment" at bounding box center [238, 275] width 81 height 9
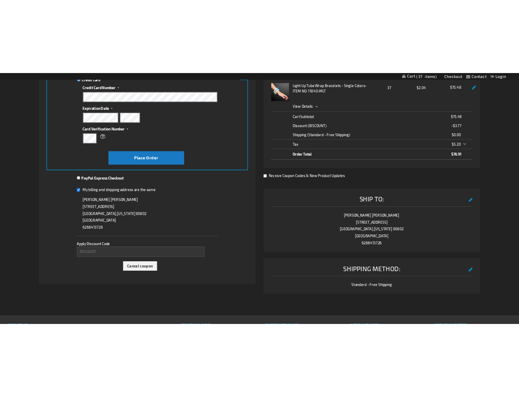
scroll to position [124, 0]
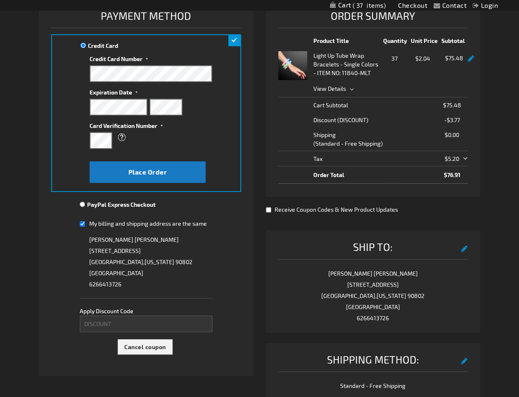
click at [284, 120] on th "Discount (DISCOUNT) DISCOUNT" at bounding box center [335, 119] width 114 height 15
click at [373, 226] on div "Order Summary Product Title Quantity Unit Price Subtotal Light Up Tube Wrap Bra…" at bounding box center [373, 204] width 214 height 413
click at [378, 230] on div "Ship To: edit Brenda Liu 226 Bonito Ave., Apt. 3 Long Beach , California 90802 …" at bounding box center [373, 281] width 214 height 102
click at [508, 208] on div "Contact Compare Products Checkout Login Skip to Content My Cart 37 37 items My …" at bounding box center [259, 259] width 519 height 767
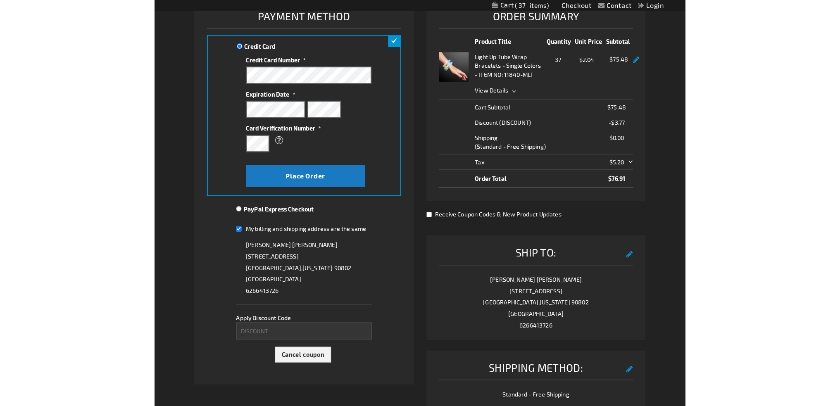
scroll to position [0, 0]
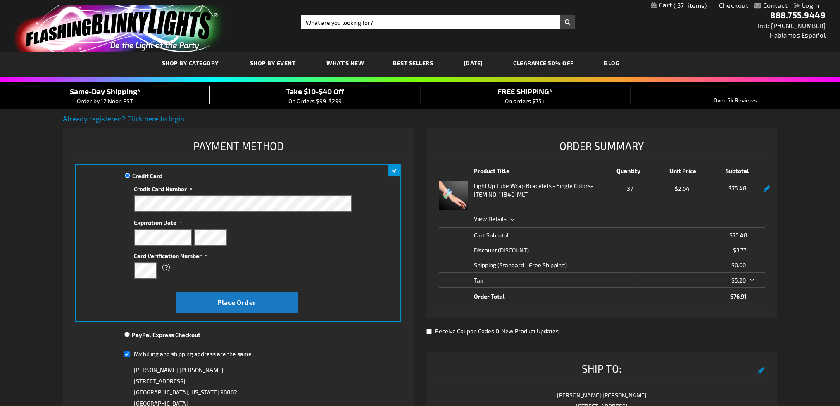
click at [801, 157] on div "Contact Compare Products Checkout Login Skip to Content My Cart 37 37 items My …" at bounding box center [420, 371] width 840 height 742
click at [312, 241] on div at bounding box center [243, 237] width 218 height 17
click at [291, 254] on label "Card Verification Number" at bounding box center [243, 254] width 218 height 11
click at [96, 248] on div "Credit Card Credit Card Information" at bounding box center [238, 243] width 326 height 158
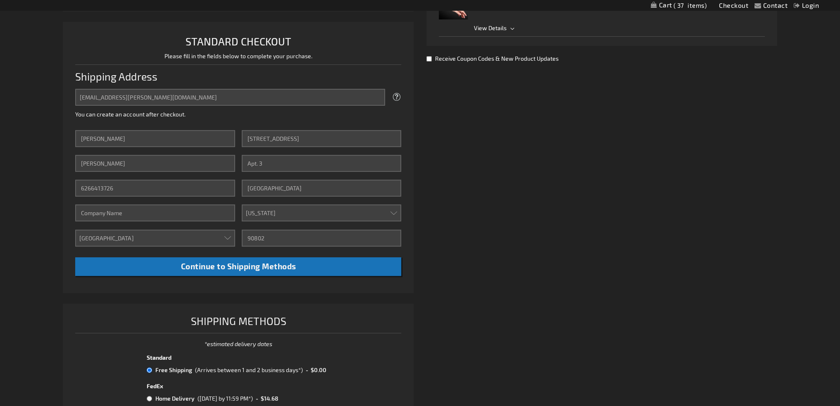
scroll to position [213, 0]
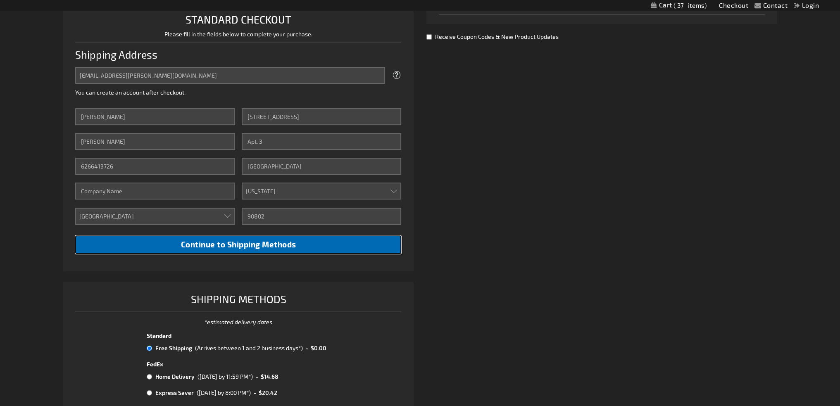
click at [250, 243] on span "Continue to Shipping Methods" at bounding box center [237, 244] width 115 height 9
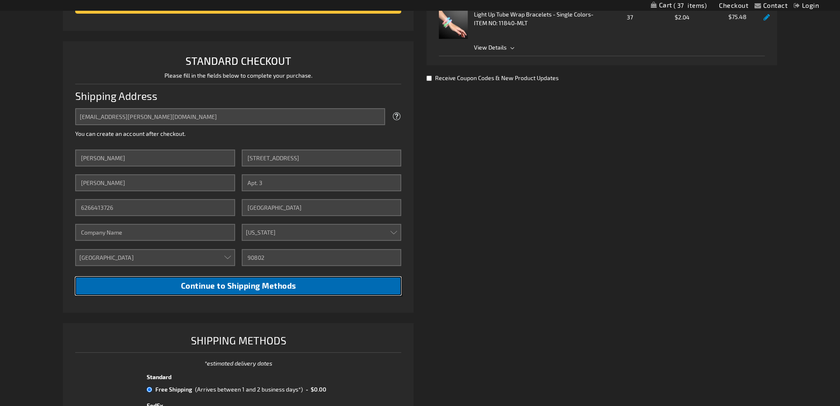
scroll to position [378, 0]
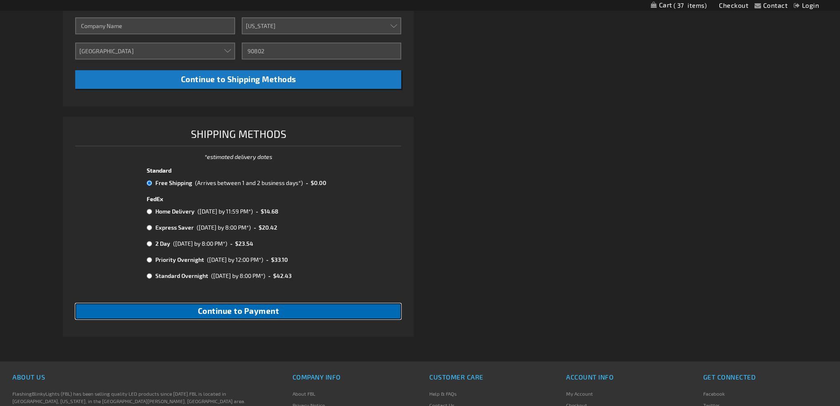
click at [238, 312] on span "Continue to Payment" at bounding box center [238, 310] width 81 height 9
checkbox input "true"
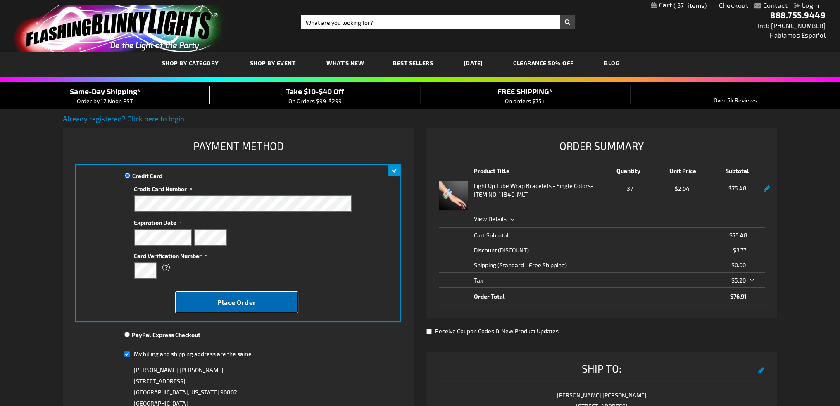
click at [232, 303] on span "Place Order" at bounding box center [236, 302] width 39 height 8
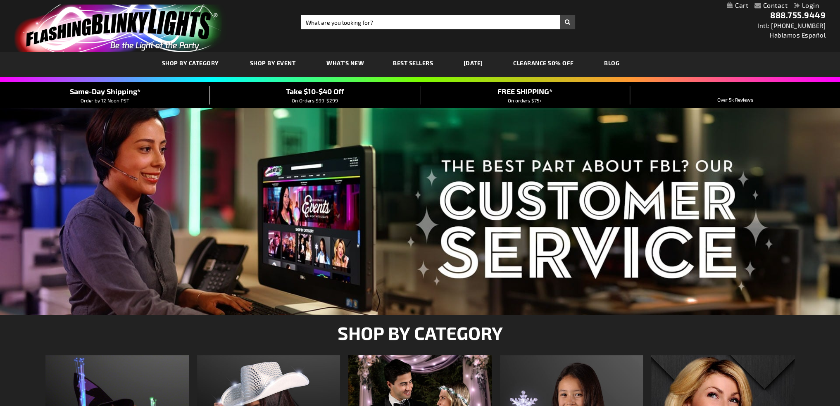
click at [733, 6] on link "My Cart" at bounding box center [736, 6] width 21 height 8
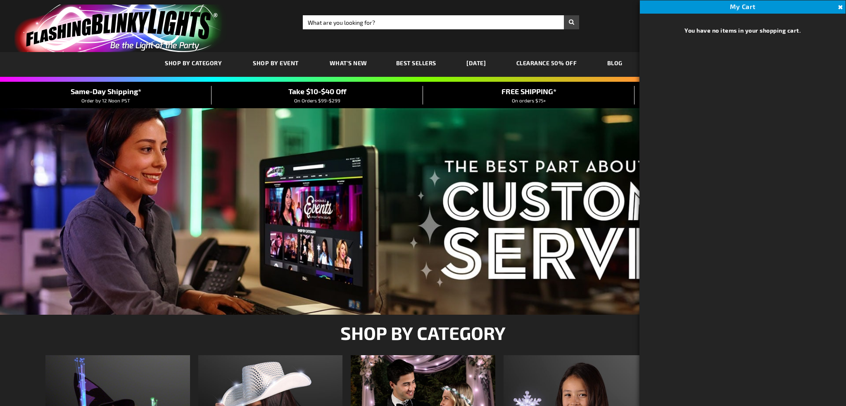
click at [839, 6] on button "Close" at bounding box center [839, 7] width 9 height 9
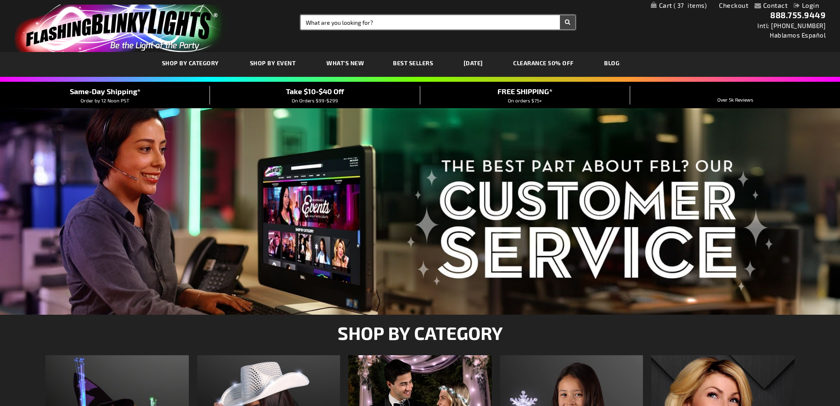
click at [333, 24] on input "Search" at bounding box center [438, 22] width 275 height 14
type input "light up"
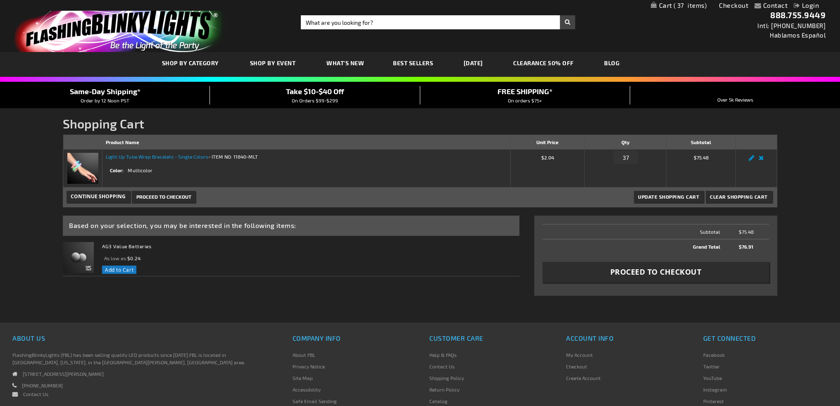
click at [146, 155] on link "Light Up Tube Wrap Bracelets - Single Colors" at bounding box center [157, 157] width 102 height 6
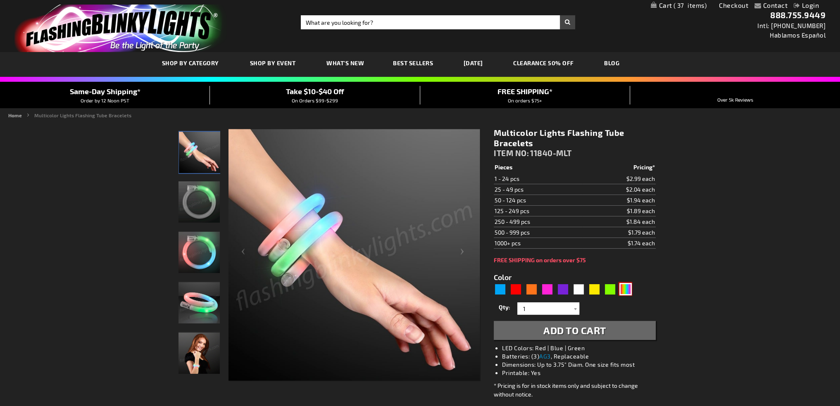
click at [622, 289] on div "Multicolor" at bounding box center [625, 289] width 12 height 12
click at [529, 288] on div "Orange" at bounding box center [531, 289] width 12 height 12
type input "5637"
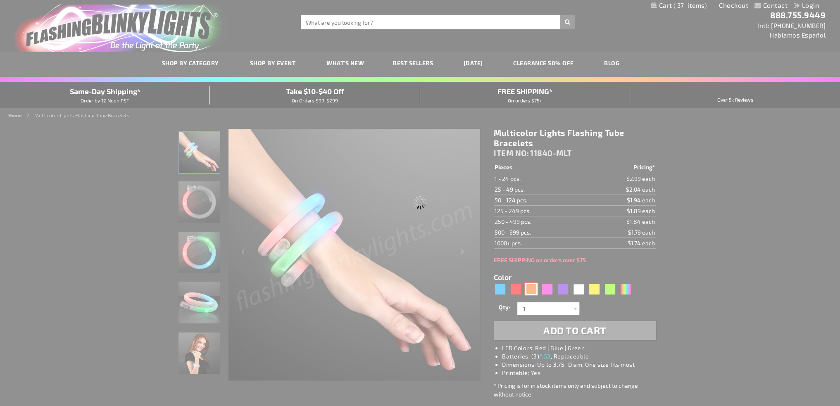
type input "11840-OR"
type input "Customize - Light Up Orange Flash Tube Bracelets - ITEM NO: 11840-OR"
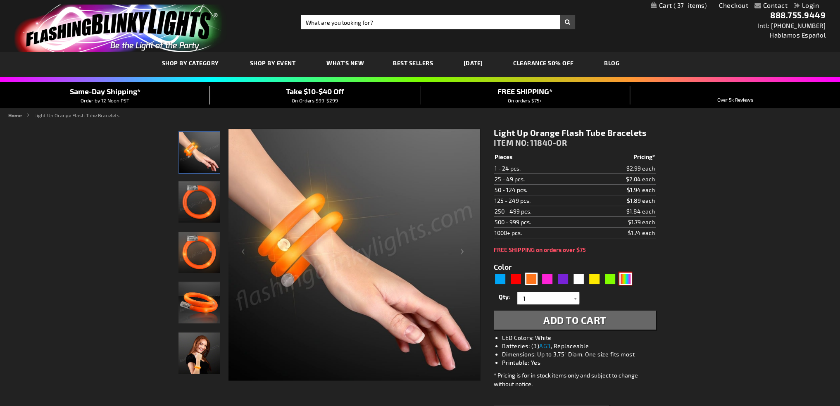
click at [626, 278] on div "Multicolor" at bounding box center [625, 279] width 12 height 12
type input "5659"
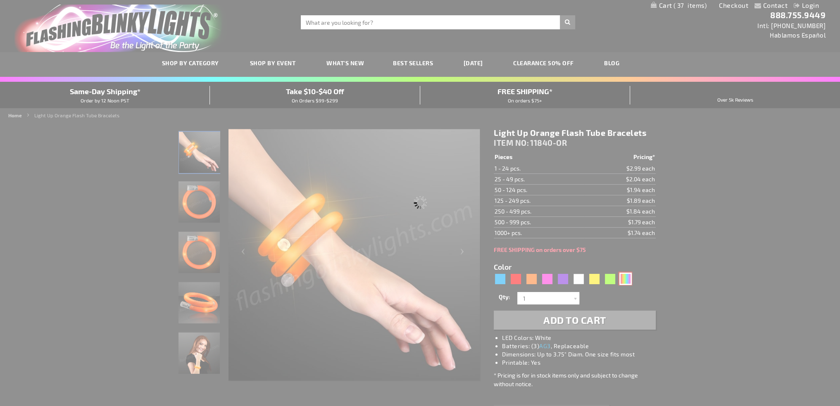
type input "11840-MLT"
type input "Customize - Multicolor Lights Flashing Tube Bracelets - ITEM NO: 11840-MLT"
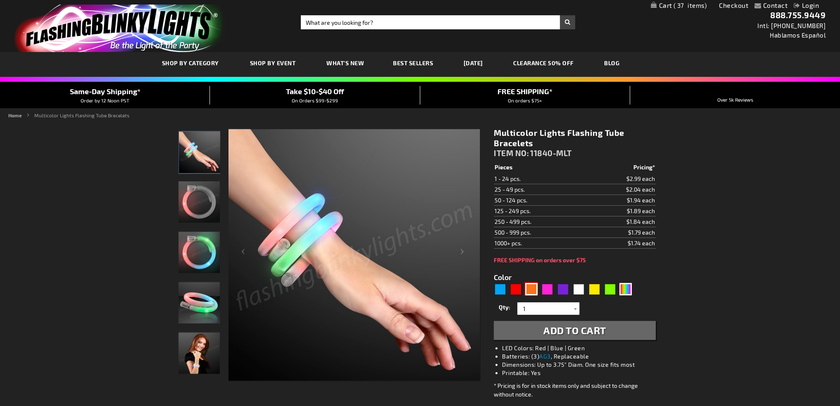
click at [529, 287] on div "Orange" at bounding box center [531, 289] width 12 height 12
type input "5637"
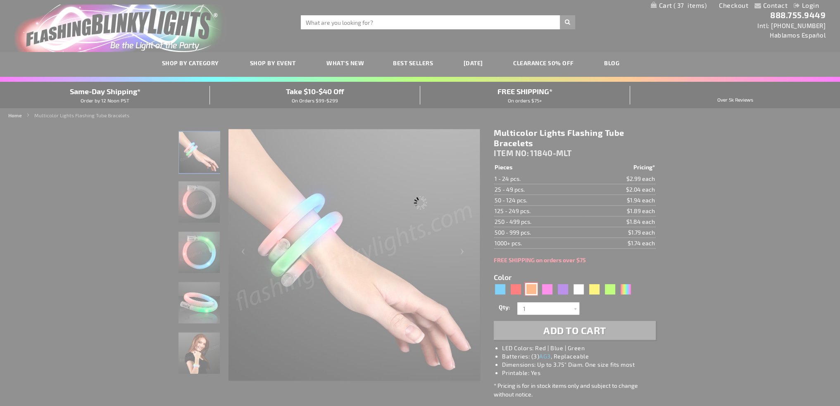
type input "11840-OR"
type input "Customize - Light Up Orange Flash Tube Bracelets - ITEM NO: 11840-OR"
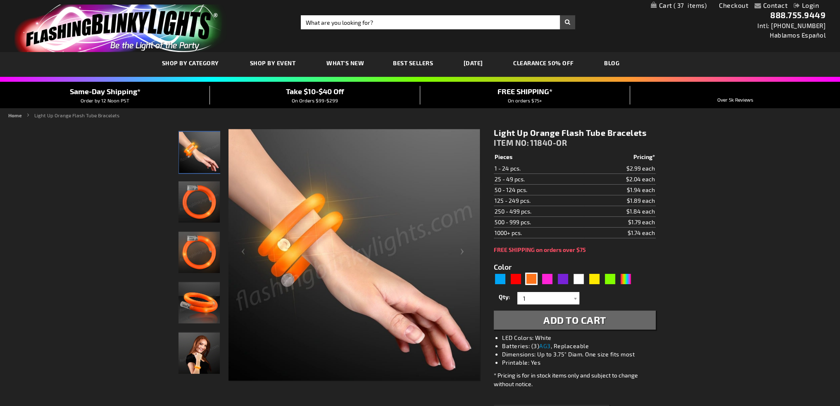
click at [546, 322] on span "Add to Cart" at bounding box center [574, 320] width 63 height 12
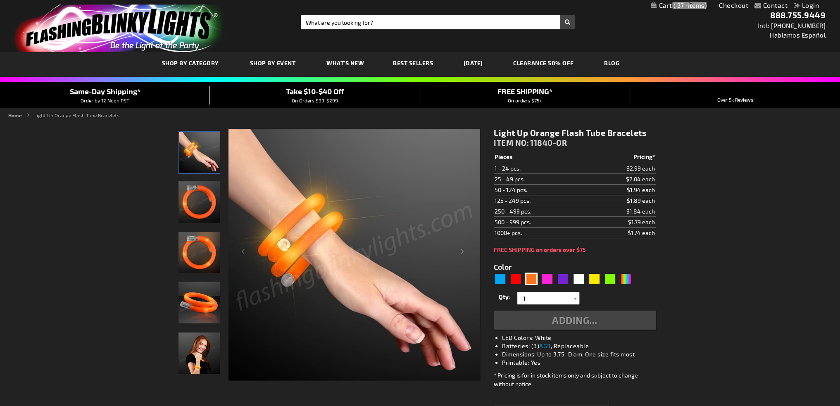
click at [724, 3] on link "Checkout" at bounding box center [733, 5] width 29 height 8
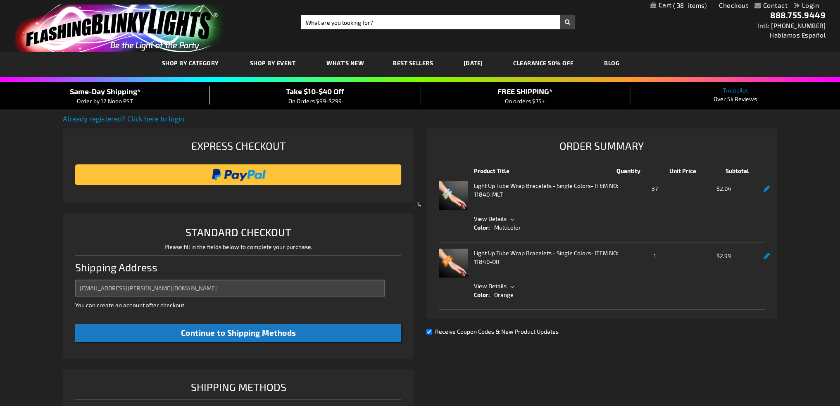
select select "US"
select select "12"
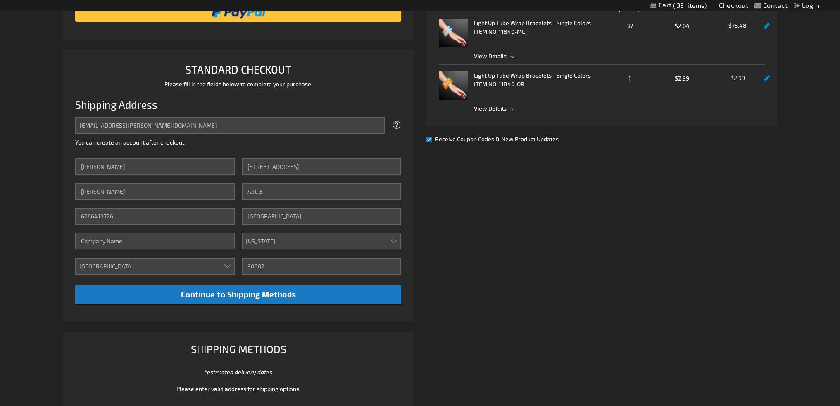
scroll to position [47, 0]
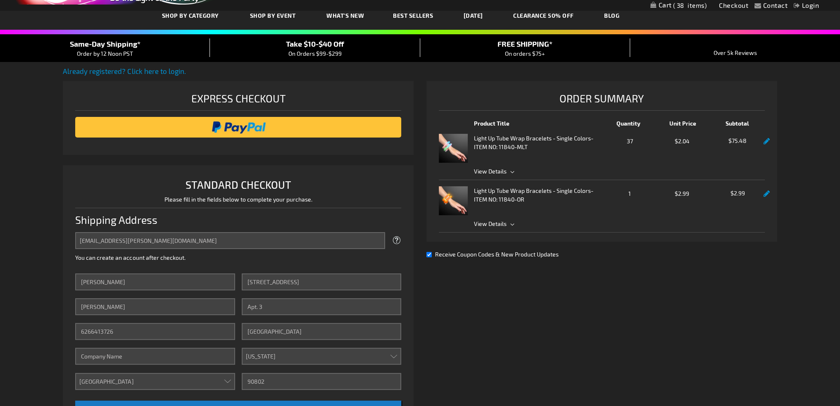
click at [505, 220] on span "View Details" at bounding box center [490, 223] width 33 height 7
click at [763, 192] on link at bounding box center [766, 193] width 6 height 7
click at [766, 197] on link at bounding box center [766, 193] width 6 height 7
click at [766, 194] on link at bounding box center [766, 193] width 6 height 7
click at [632, 197] on span "1" at bounding box center [629, 193] width 50 height 10
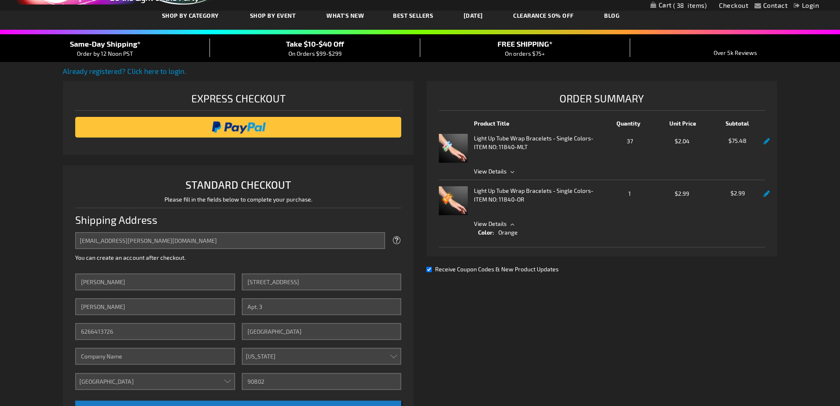
click at [631, 192] on span "1" at bounding box center [629, 193] width 50 height 10
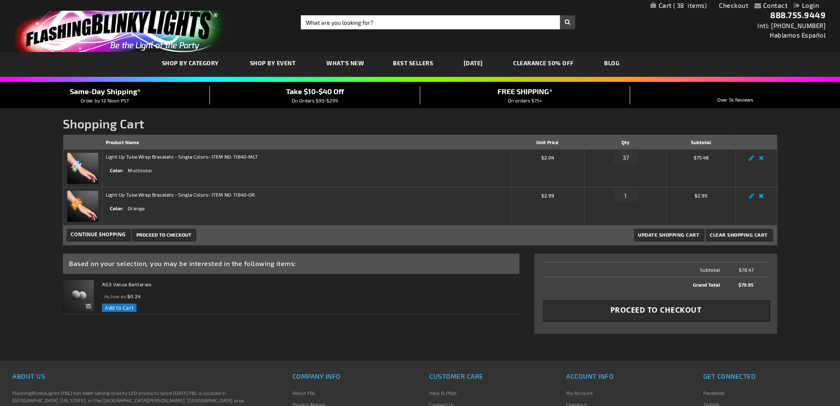
click at [759, 198] on link "Remove item" at bounding box center [760, 198] width 9 height 0
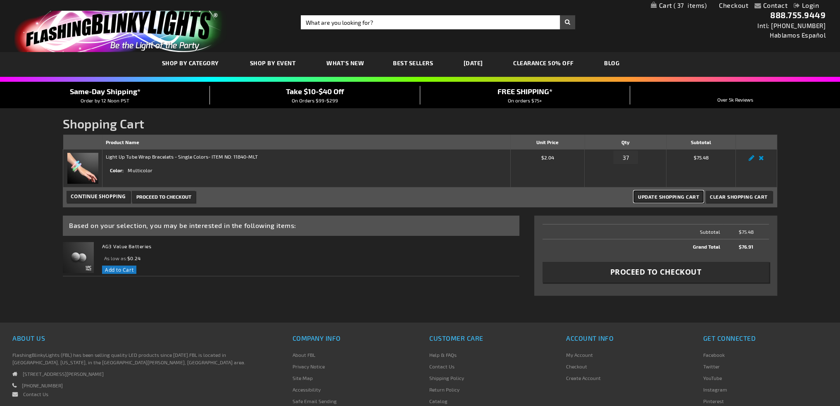
click at [671, 198] on span "Update Shopping Cart" at bounding box center [668, 197] width 61 height 6
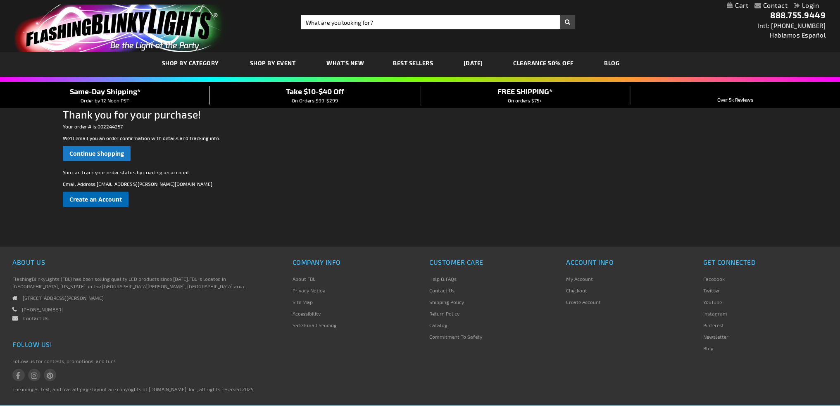
click at [106, 196] on span "Create an Account" at bounding box center [95, 199] width 52 height 8
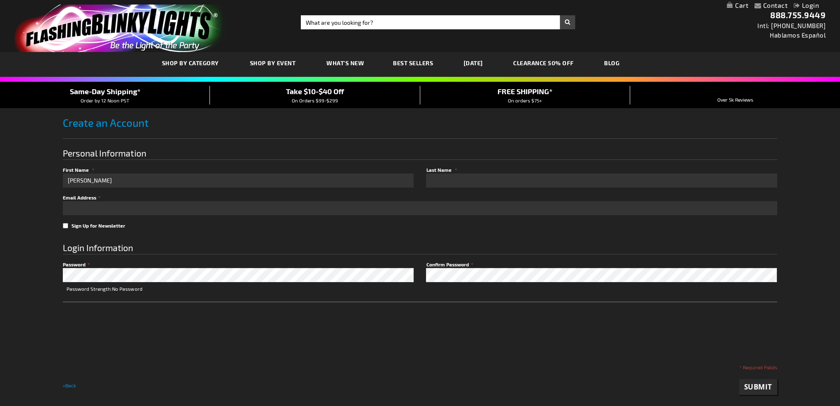
type input "[PERSON_NAME]"
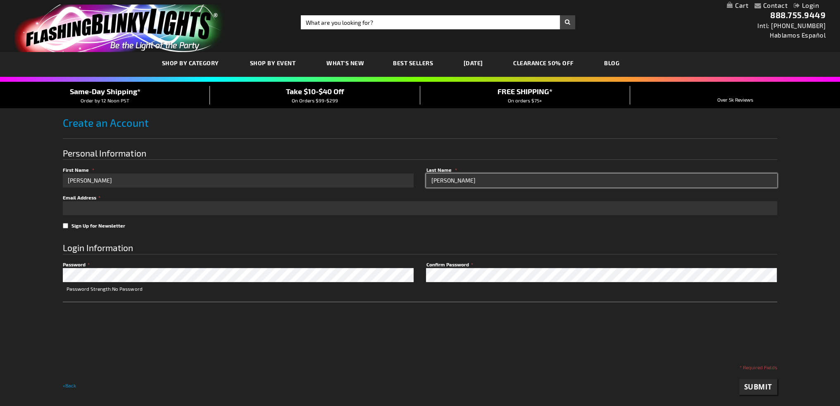
type input "[PERSON_NAME]"
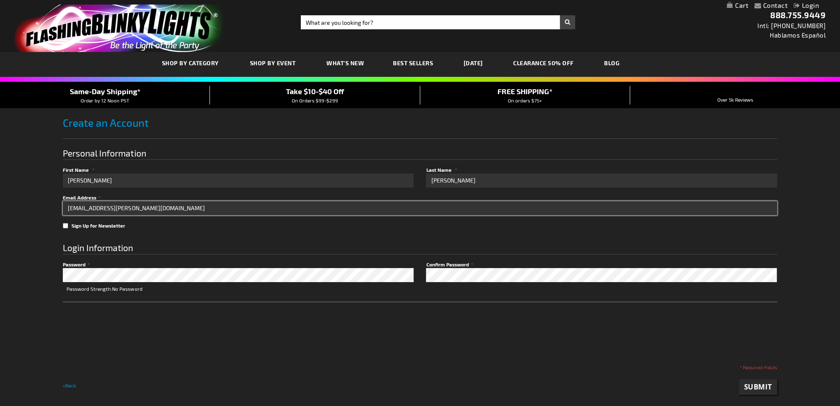
type input "[EMAIL_ADDRESS][PERSON_NAME][DOMAIN_NAME]"
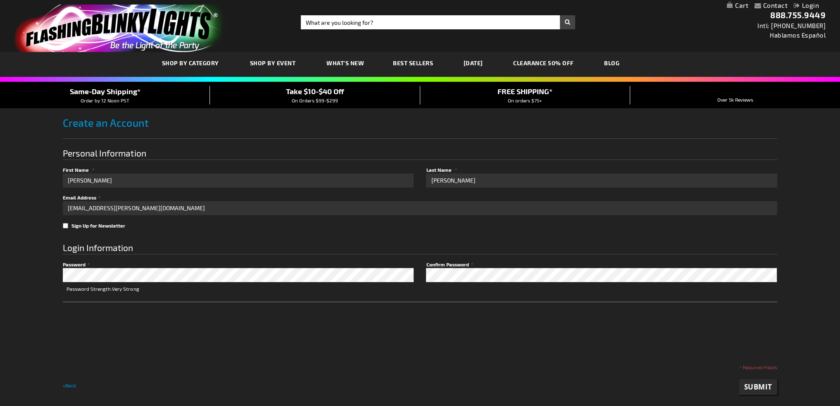
checkbox input "true"
click at [756, 384] on span "Submit" at bounding box center [758, 386] width 28 height 9
